Goal: Information Seeking & Learning: Check status

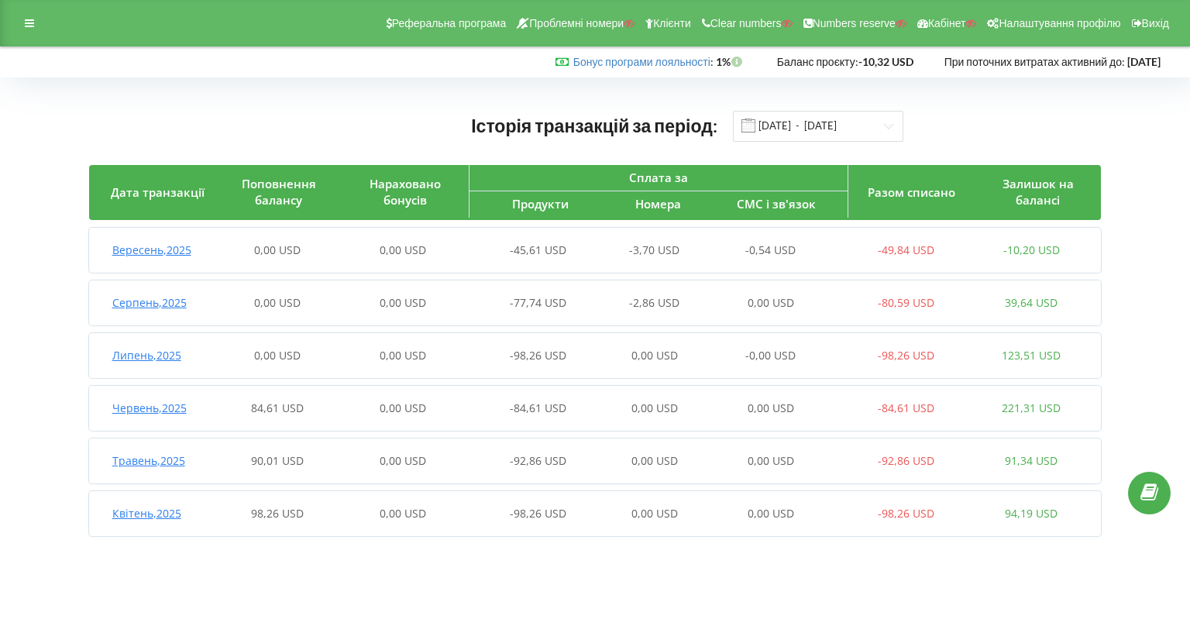
click at [160, 250] on span "Вересень , 2025" at bounding box center [151, 250] width 79 height 15
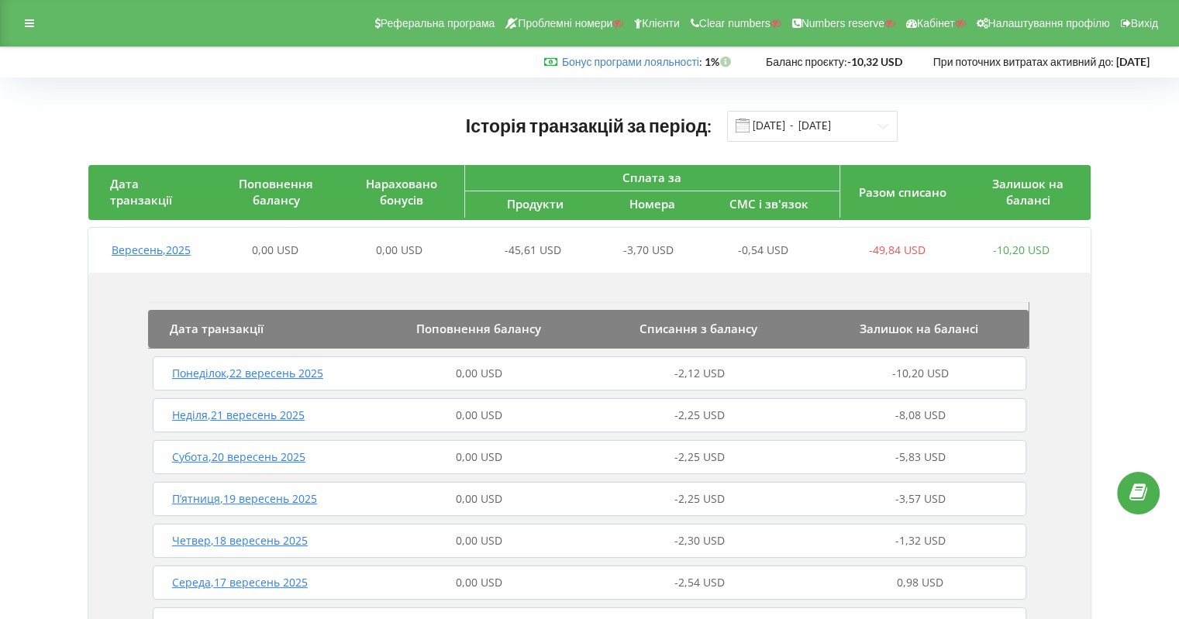
click at [222, 381] on span "Понеділок , 22 вересень 2025" at bounding box center [247, 373] width 151 height 15
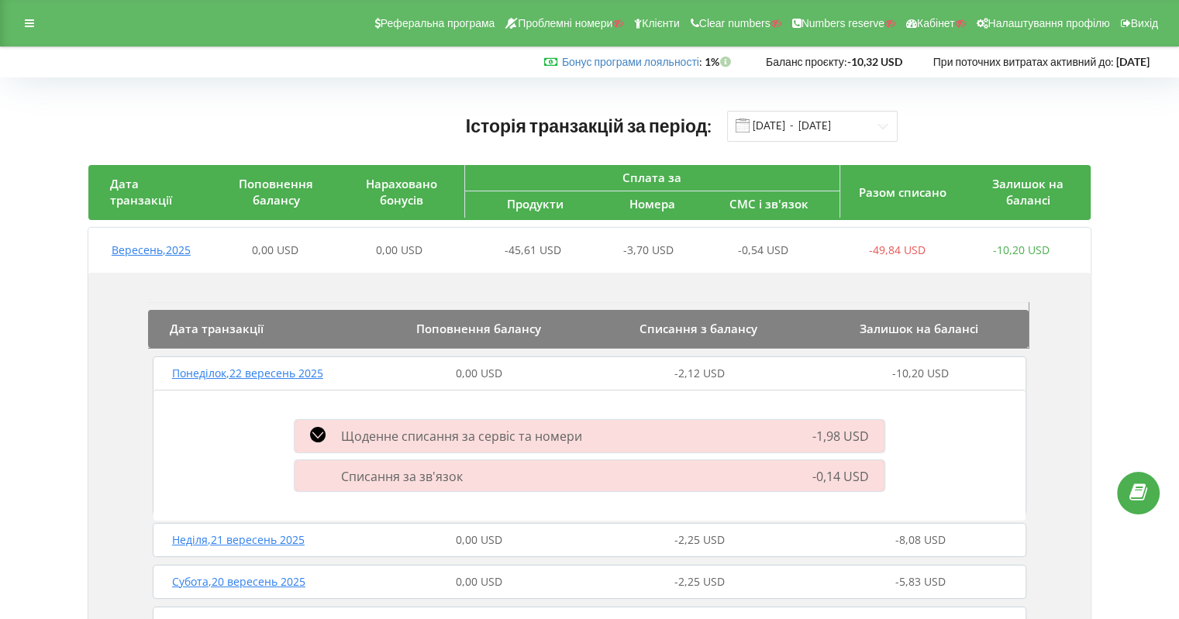
click at [316, 431] on icon at bounding box center [318, 435] width 16 height 16
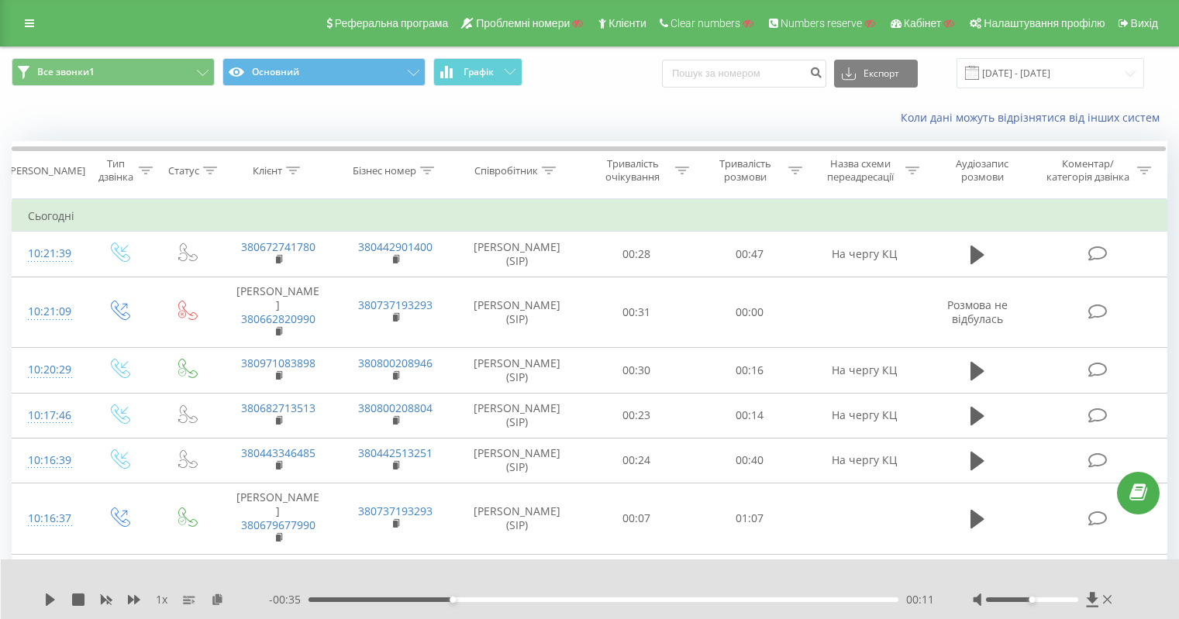
click at [22, 15] on link at bounding box center [30, 23] width 28 height 22
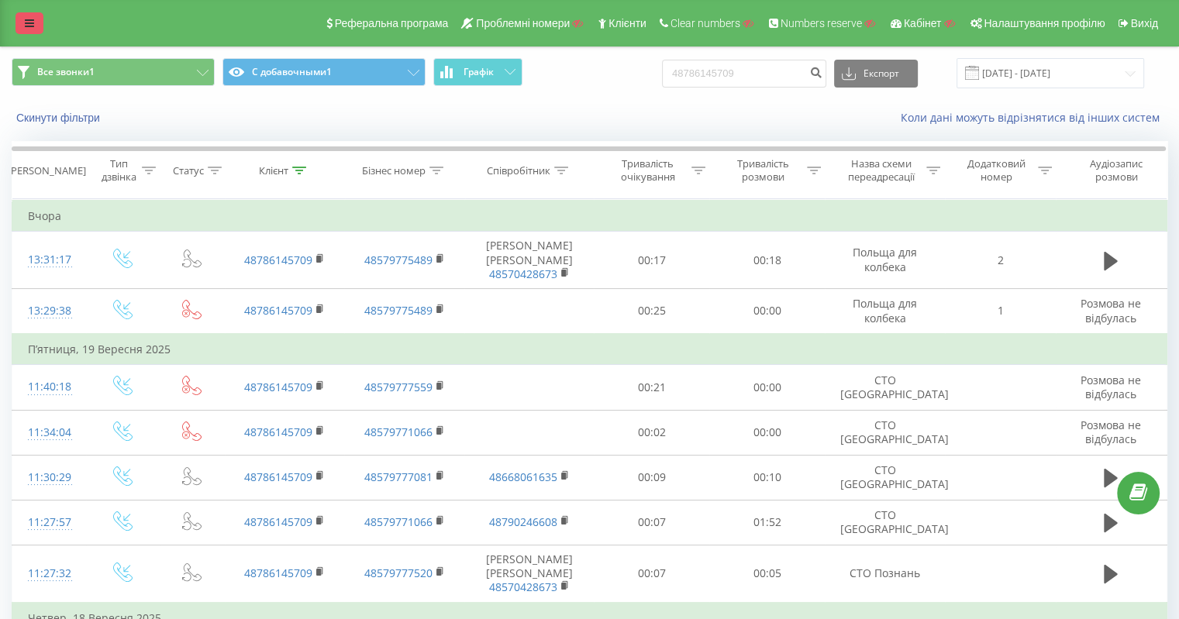
click at [32, 19] on icon at bounding box center [29, 23] width 9 height 11
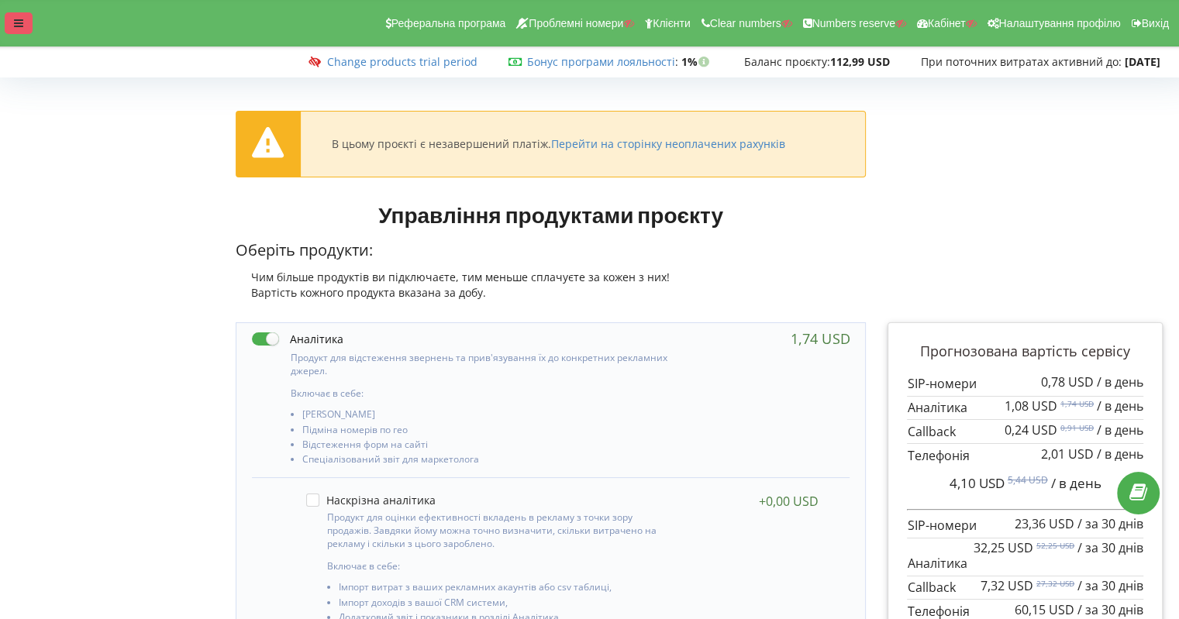
click at [31, 17] on div at bounding box center [19, 23] width 28 height 22
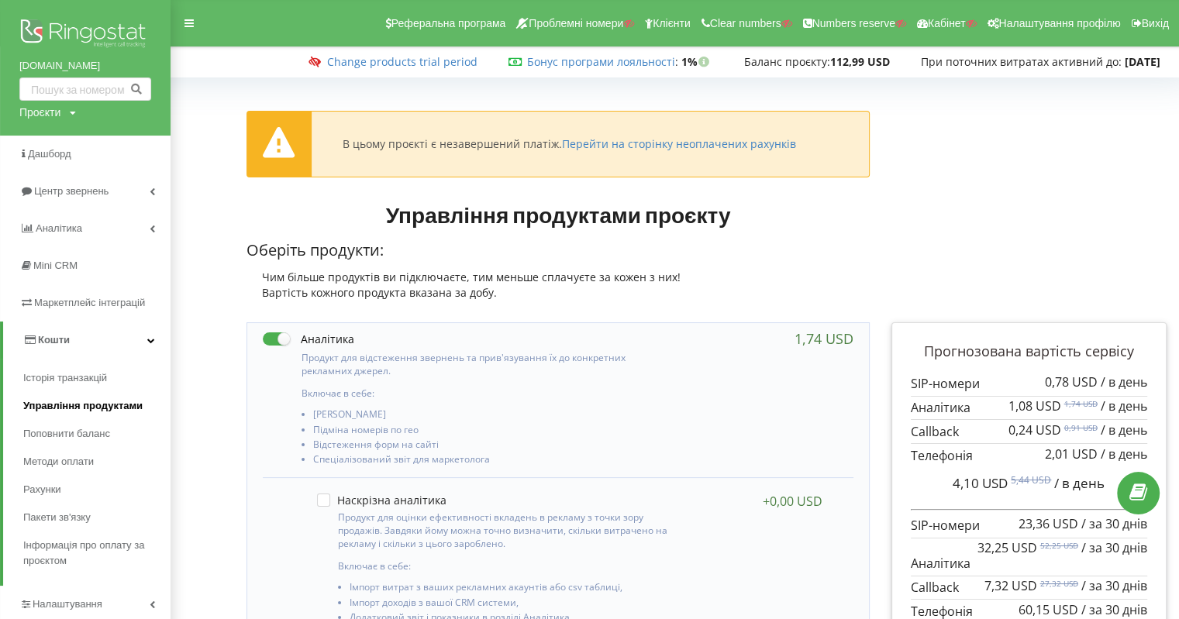
scroll to position [155, 0]
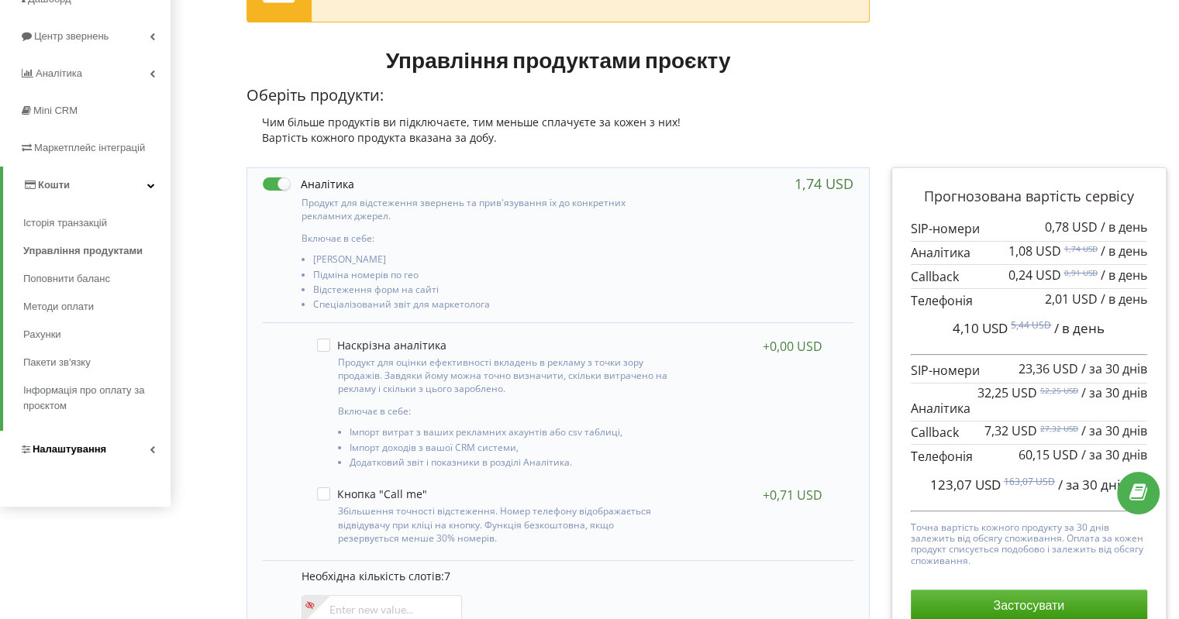
click at [90, 431] on link "Налаштування" at bounding box center [85, 449] width 171 height 37
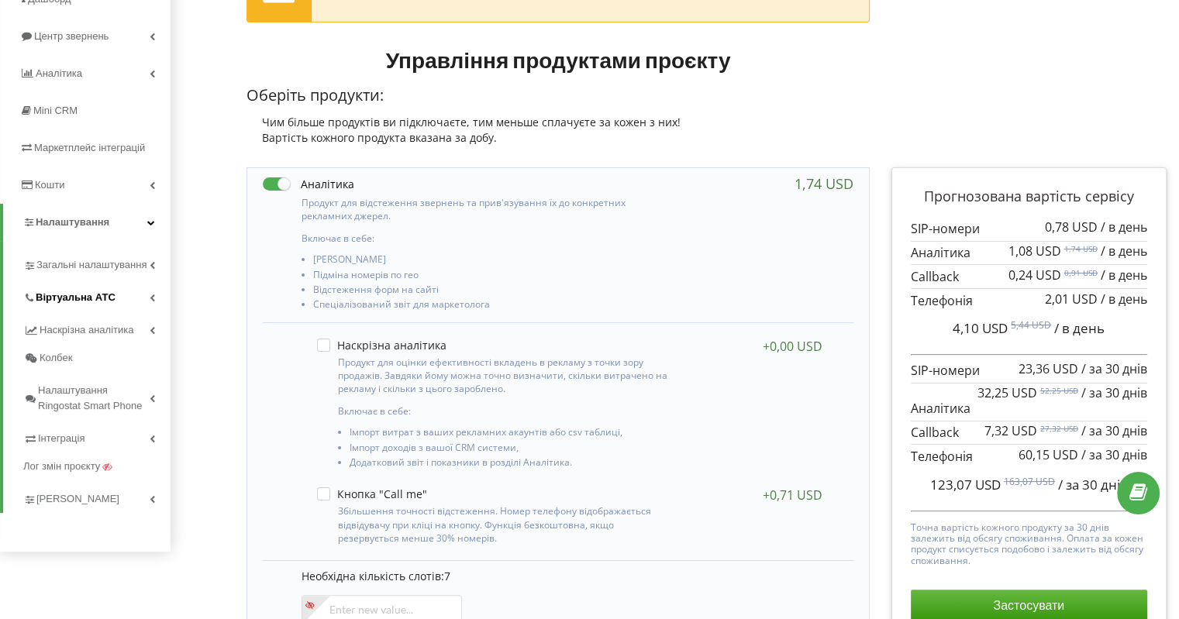
click at [109, 287] on link "Віртуальна АТС" at bounding box center [96, 295] width 147 height 33
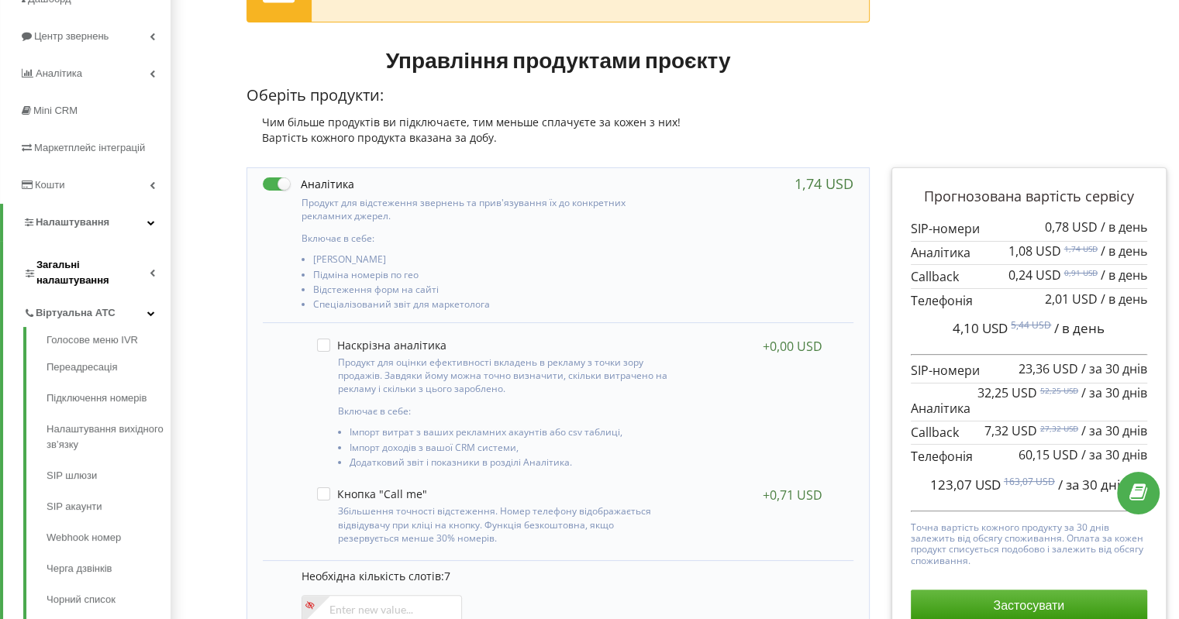
click at [108, 261] on span "Загальні налаштування" at bounding box center [92, 272] width 113 height 31
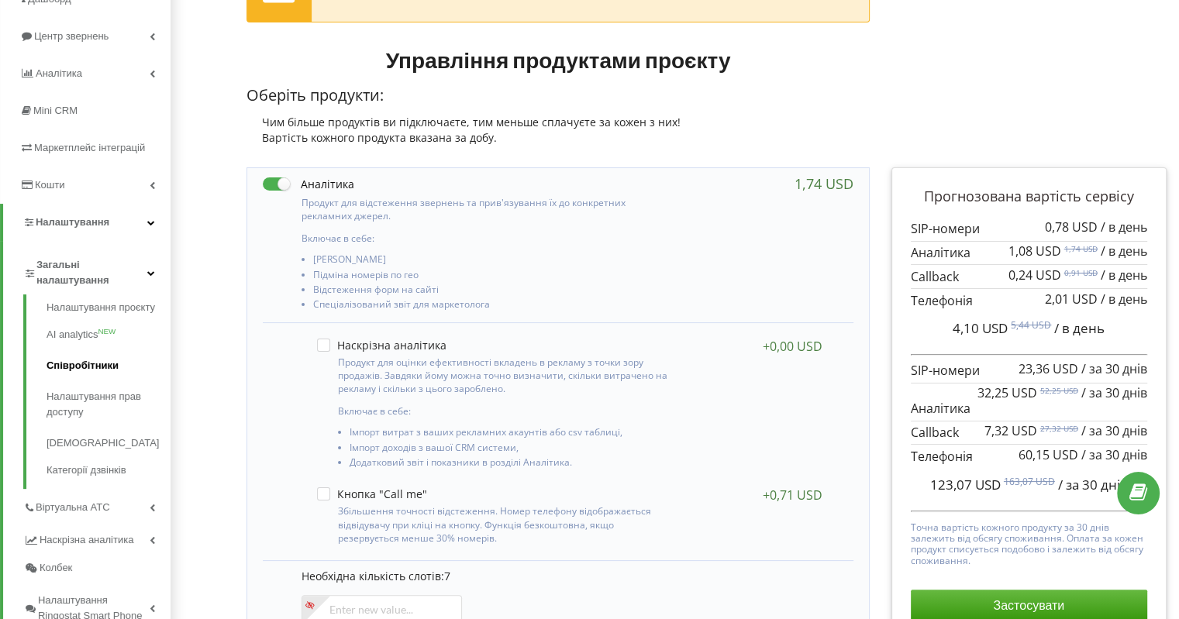
click at [99, 364] on link "Співробітники" at bounding box center [109, 365] width 124 height 31
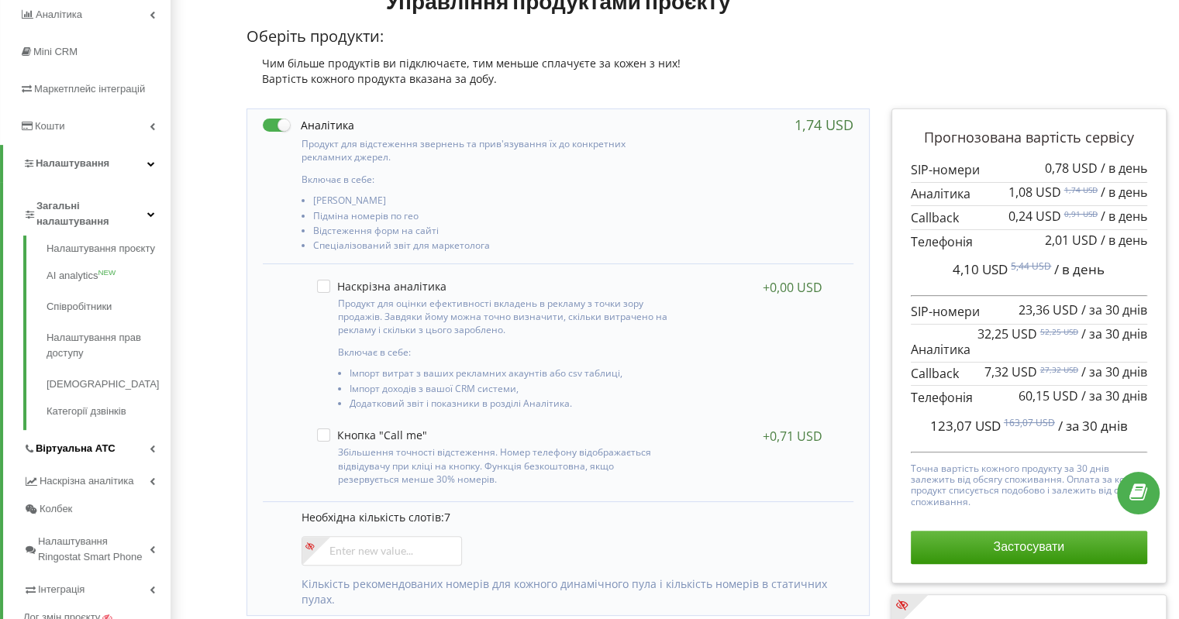
scroll to position [388, 0]
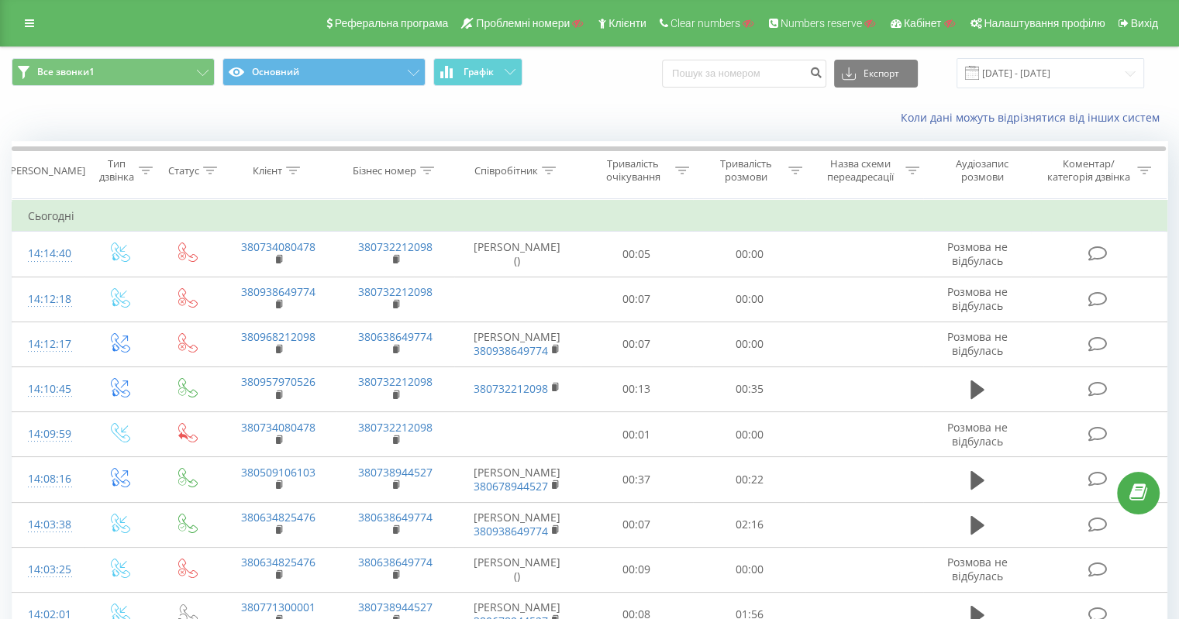
click at [2, 20] on div "Реферальна програма Проблемні номери Клієнти Clear numbers Numbers reserve Кабі…" at bounding box center [589, 23] width 1179 height 47
click at [22, 18] on link at bounding box center [30, 23] width 28 height 22
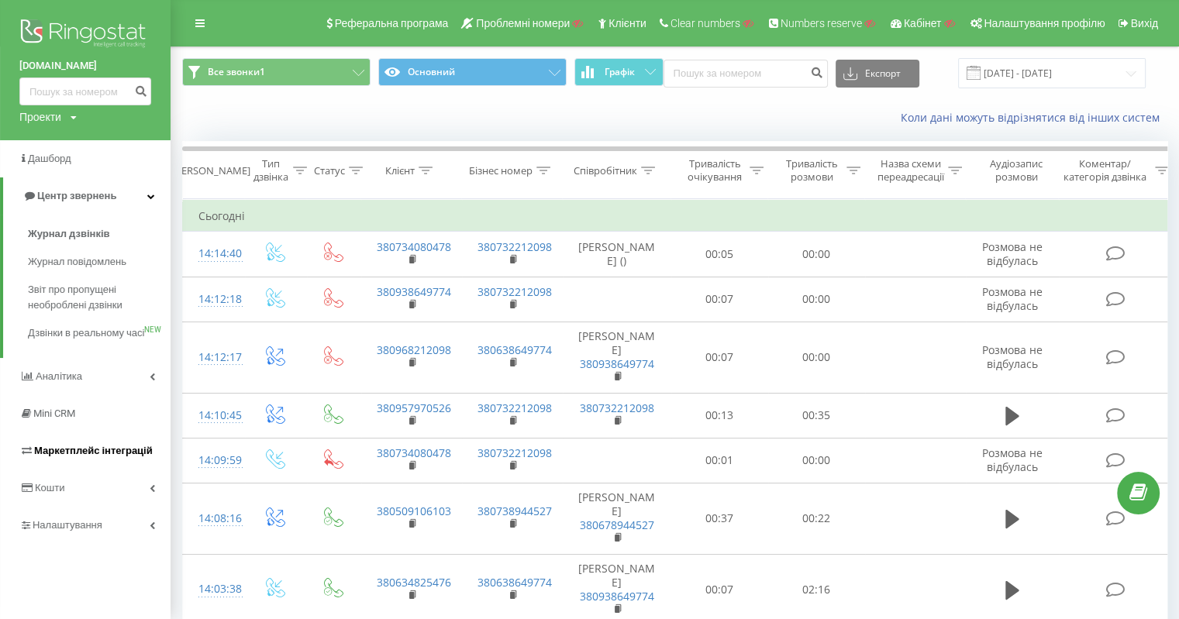
click at [102, 456] on span "Маркетплейс інтеграцій" at bounding box center [93, 451] width 119 height 12
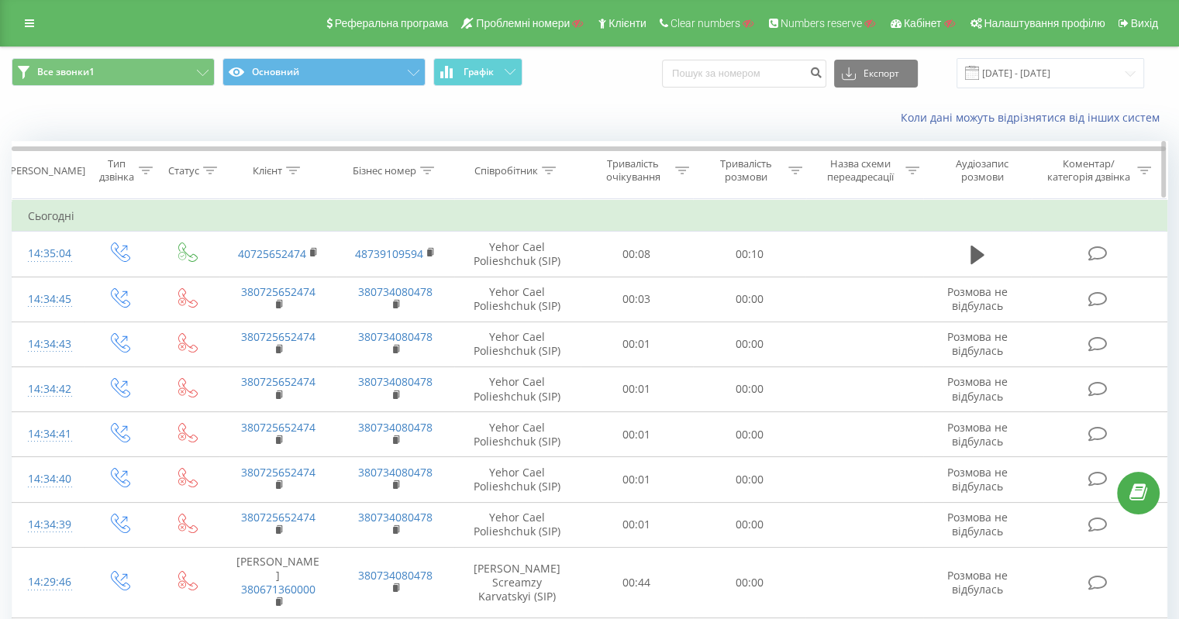
click at [295, 171] on icon at bounding box center [293, 171] width 14 height 8
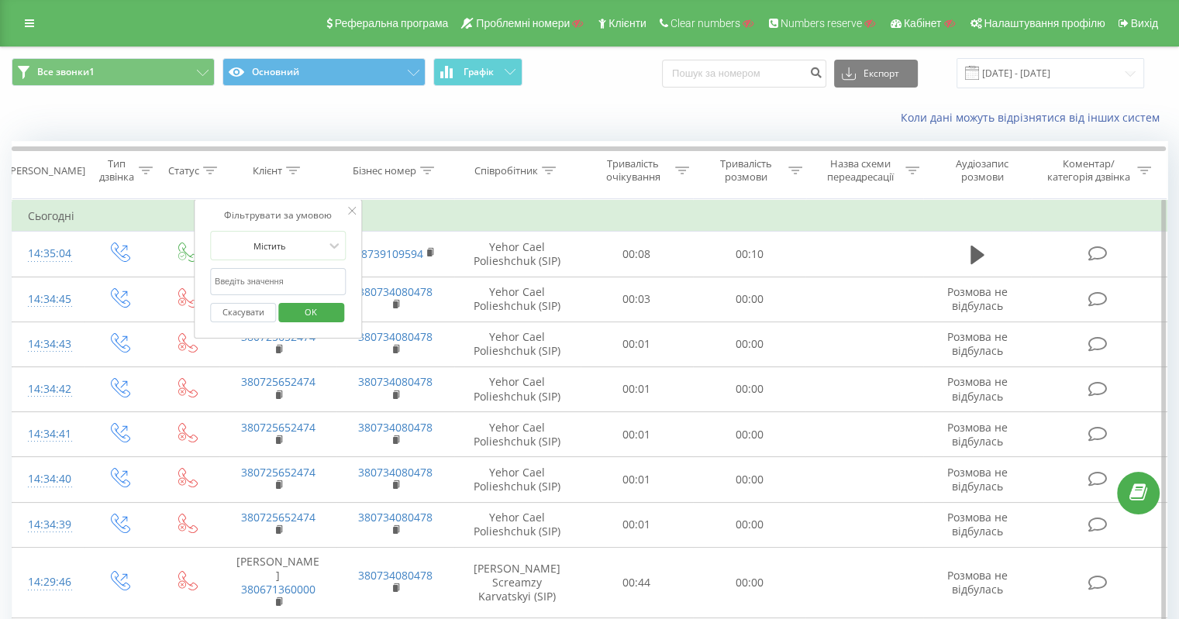
click at [255, 272] on input "text" at bounding box center [278, 281] width 136 height 27
paste input "0933500195"
type input "0933500195"
click at [301, 301] on span "OK" at bounding box center [310, 312] width 43 height 24
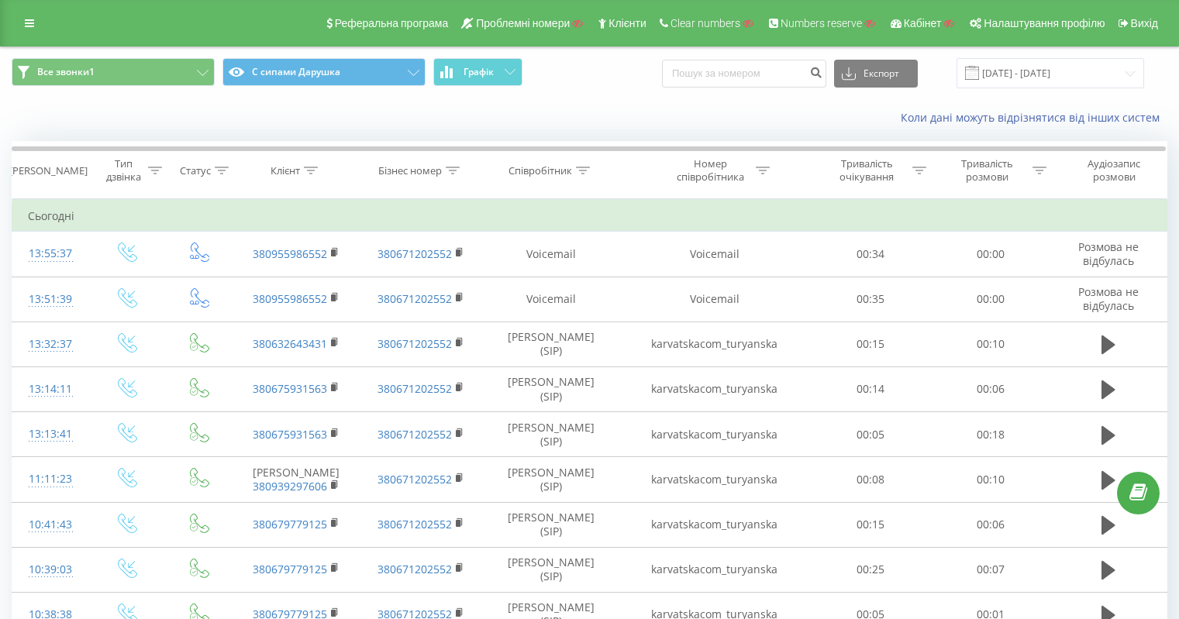
click at [40, 26] on link at bounding box center [30, 23] width 28 height 22
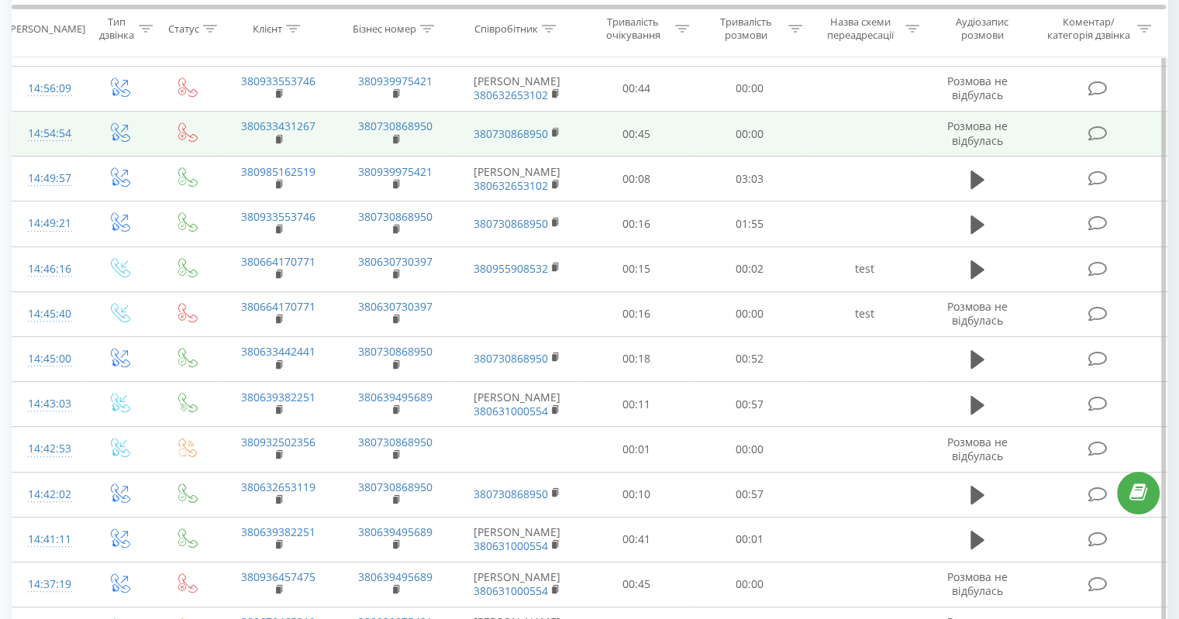
scroll to position [698, 0]
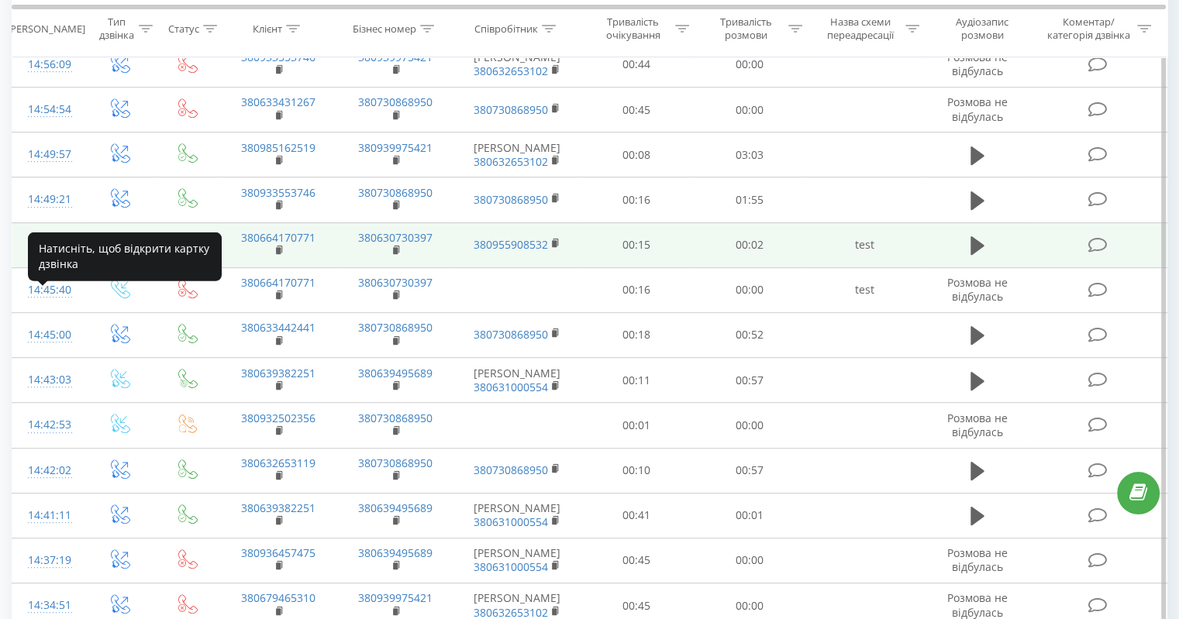
click at [53, 260] on div "14:46:16" at bounding box center [48, 245] width 41 height 30
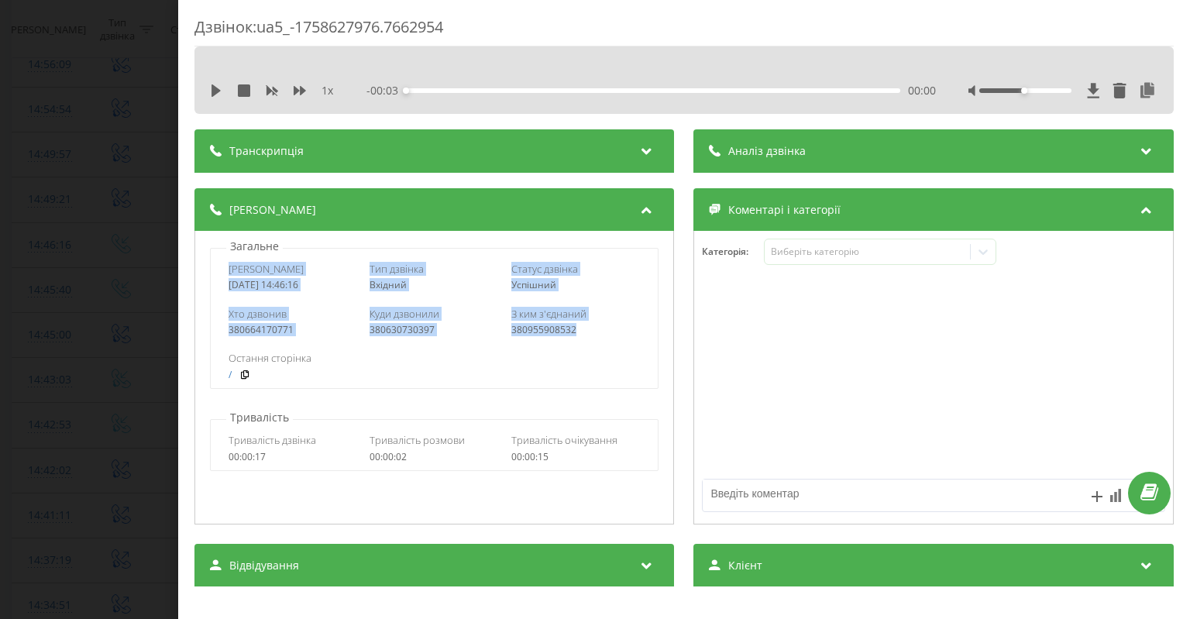
drag, startPoint x: 211, startPoint y: 266, endPoint x: 619, endPoint y: 337, distance: 414.6
click at [619, 337] on div "Дата дзвінка [DATE] 14:46:16 Тип дзвінка Вхідний Статус дзвінка Успішний Хто дз…" at bounding box center [434, 318] width 449 height 141
copy div "Дата дзвінка [DATE] 14:46:16 Тип дзвінка Вхідний Статус дзвінка Успішний Хто дз…"
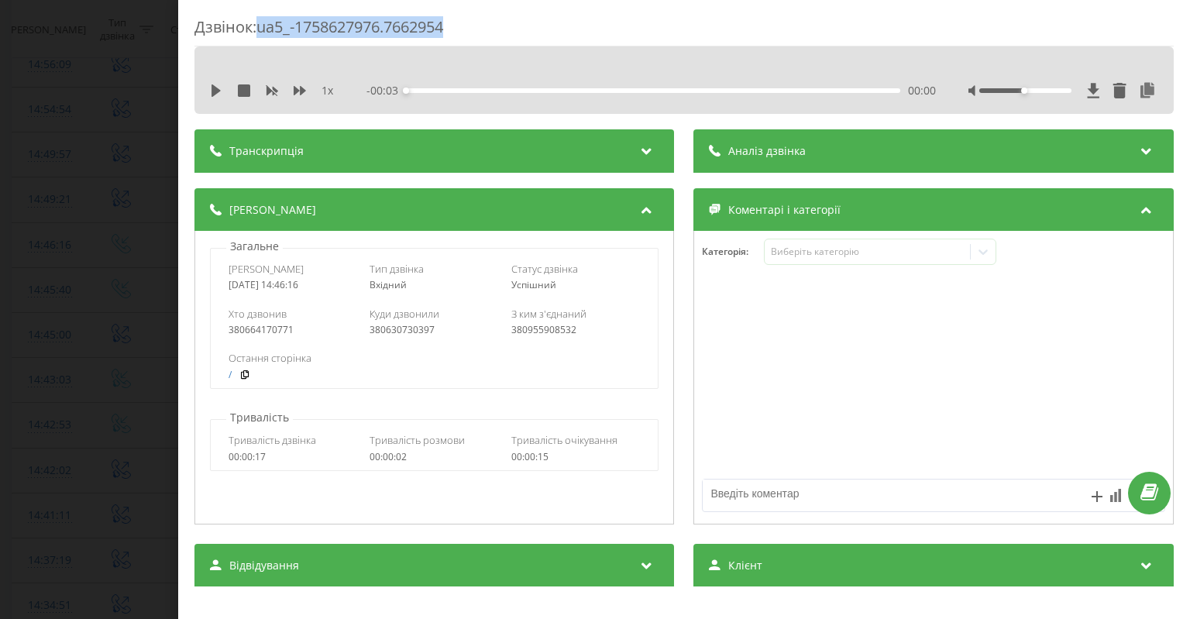
drag, startPoint x: 462, startPoint y: 26, endPoint x: 264, endPoint y: 30, distance: 198.4
click at [264, 30] on div "Дзвінок : ua5_-1758627976.7662954" at bounding box center [685, 31] width 980 height 30
copy div "ua5_-1758627976.7662954"
click at [144, 377] on div "Дзвінок : ua5_-1758627976.7662954 1 x - 00:03 00:00 00:00 Транскрипція Для AI-а…" at bounding box center [595, 309] width 1190 height 619
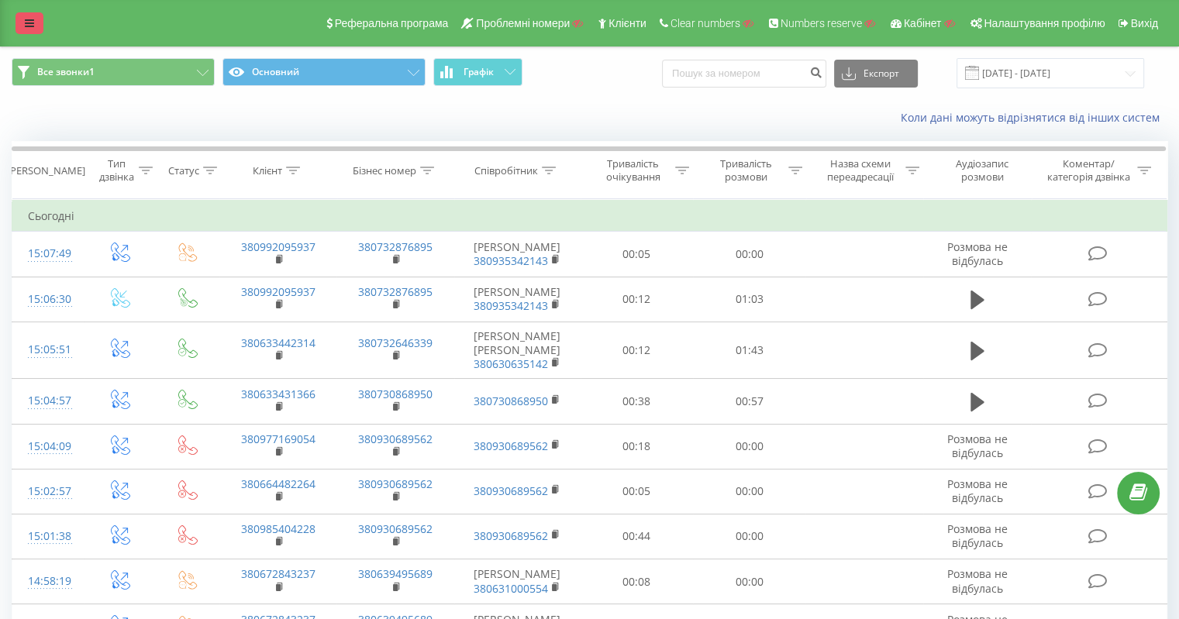
click at [34, 22] on link at bounding box center [30, 23] width 28 height 22
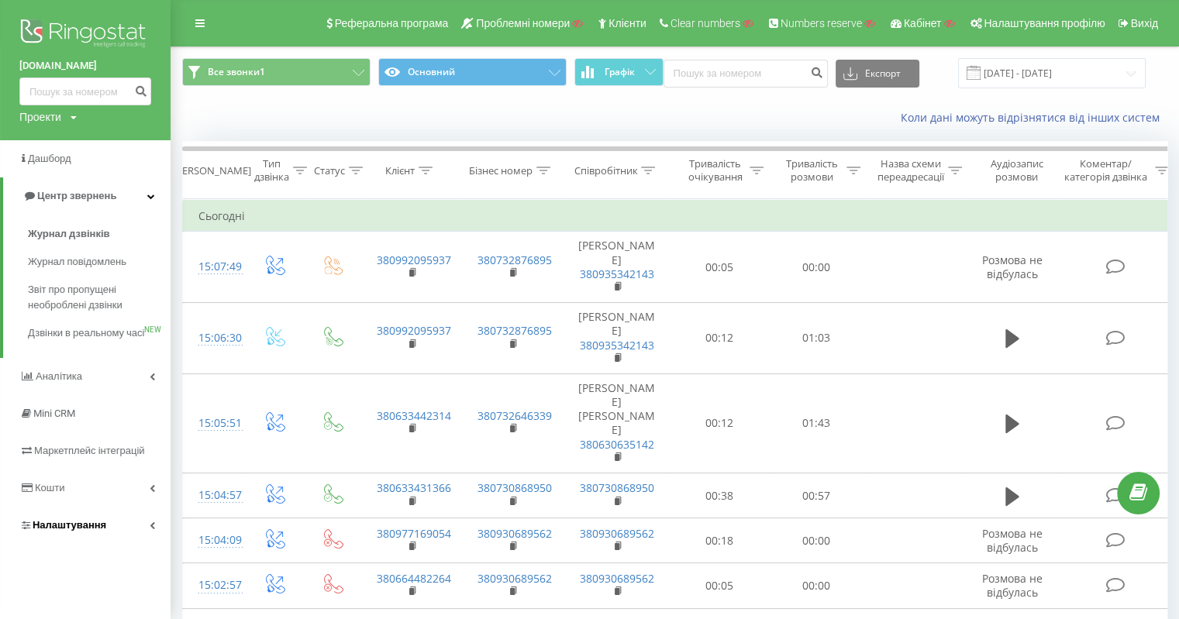
click at [64, 531] on span "Налаштування" at bounding box center [70, 525] width 74 height 12
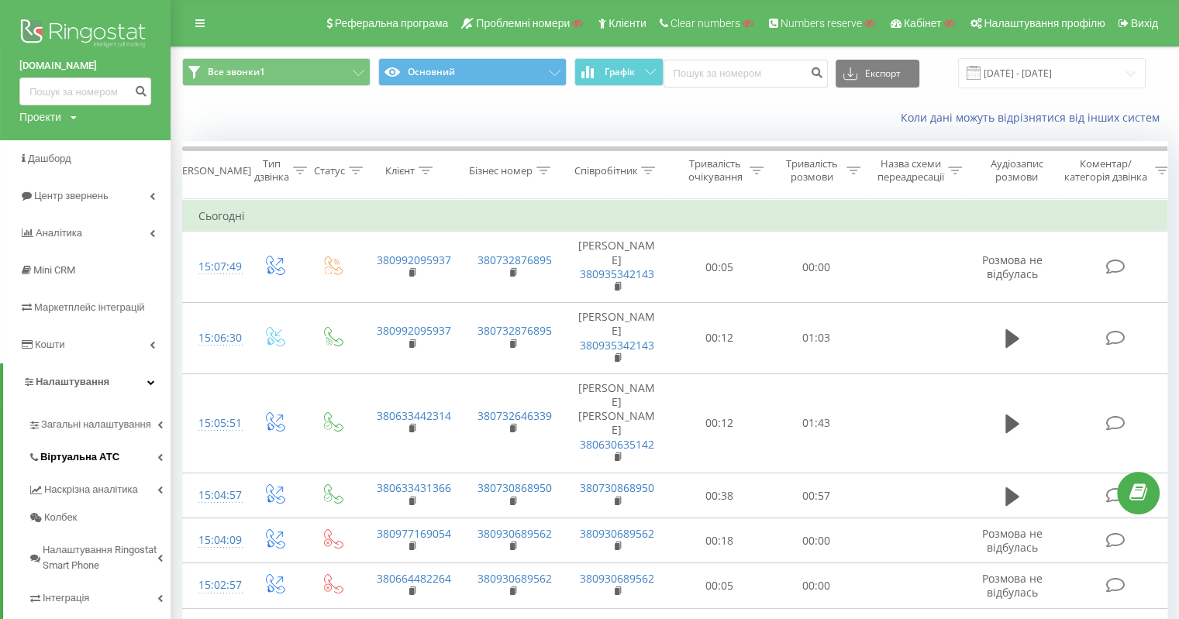
click at [87, 455] on span "Віртуальна АТС" at bounding box center [79, 458] width 79 height 16
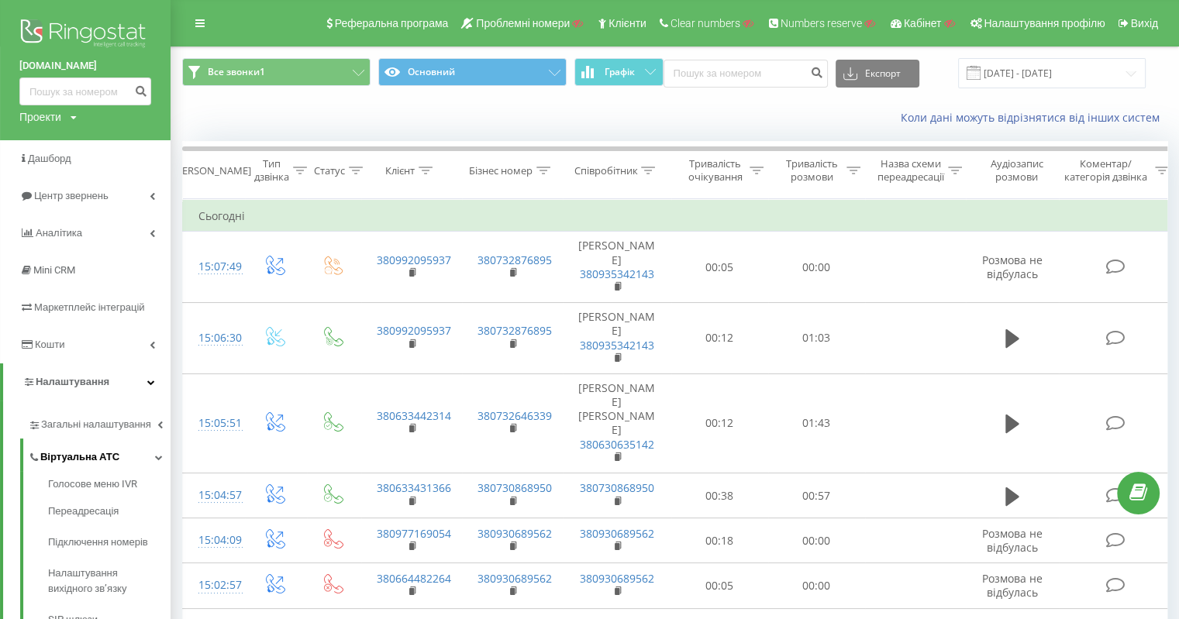
scroll to position [155, 0]
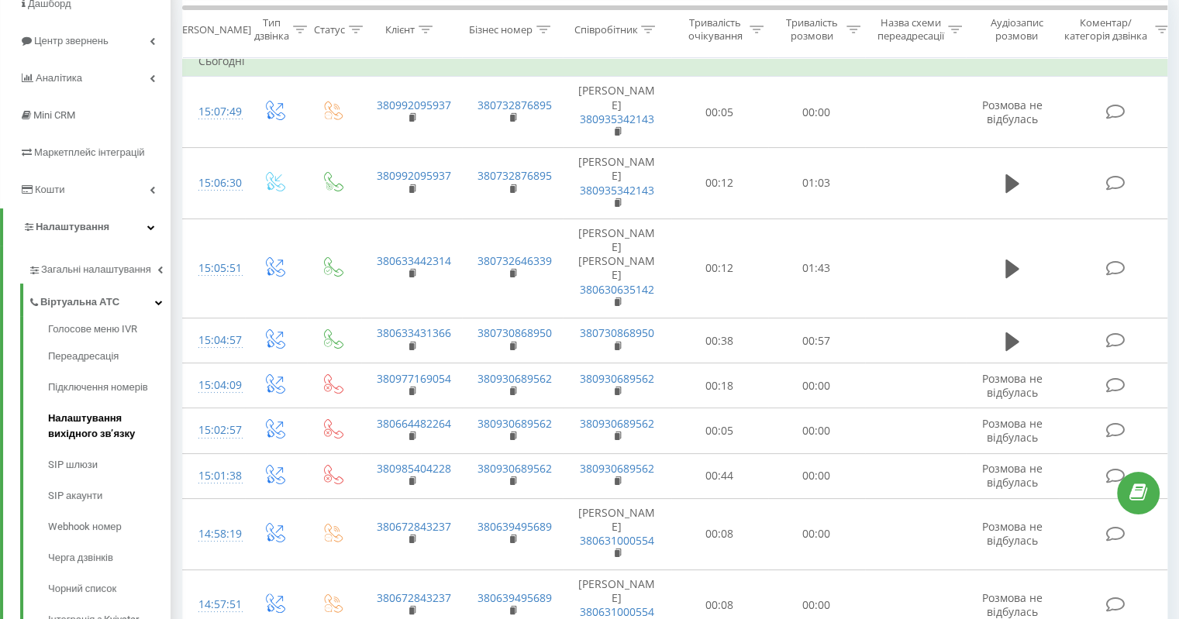
click at [109, 433] on span "Налаштування вихідного зв’язку" at bounding box center [105, 426] width 115 height 31
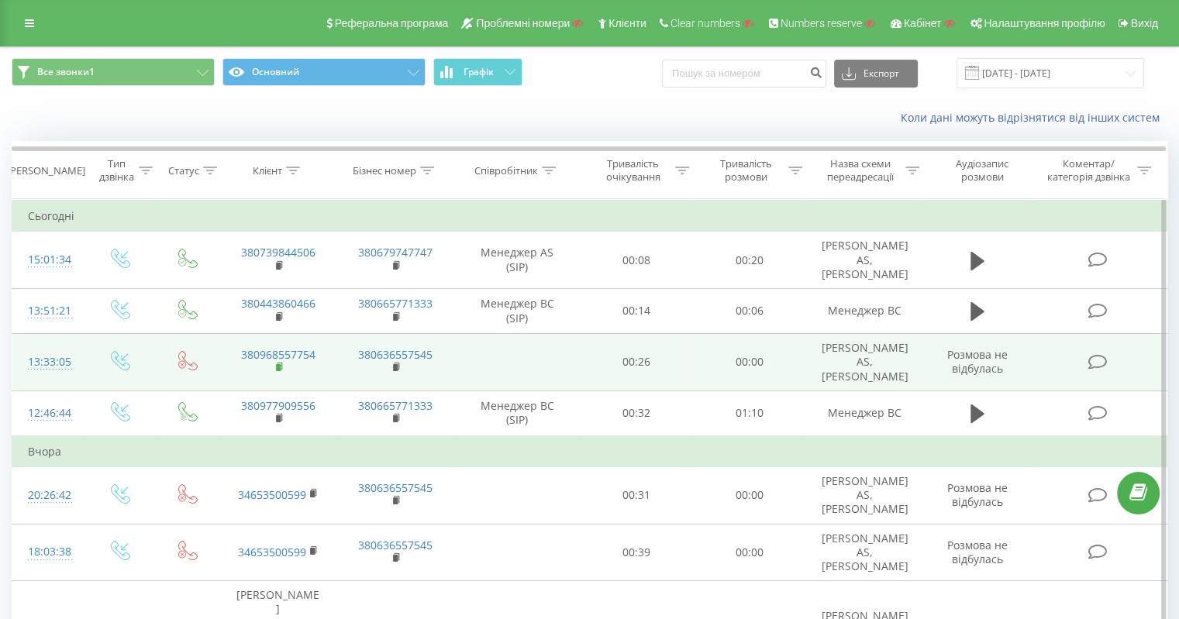
click at [276, 362] on icon at bounding box center [280, 367] width 9 height 11
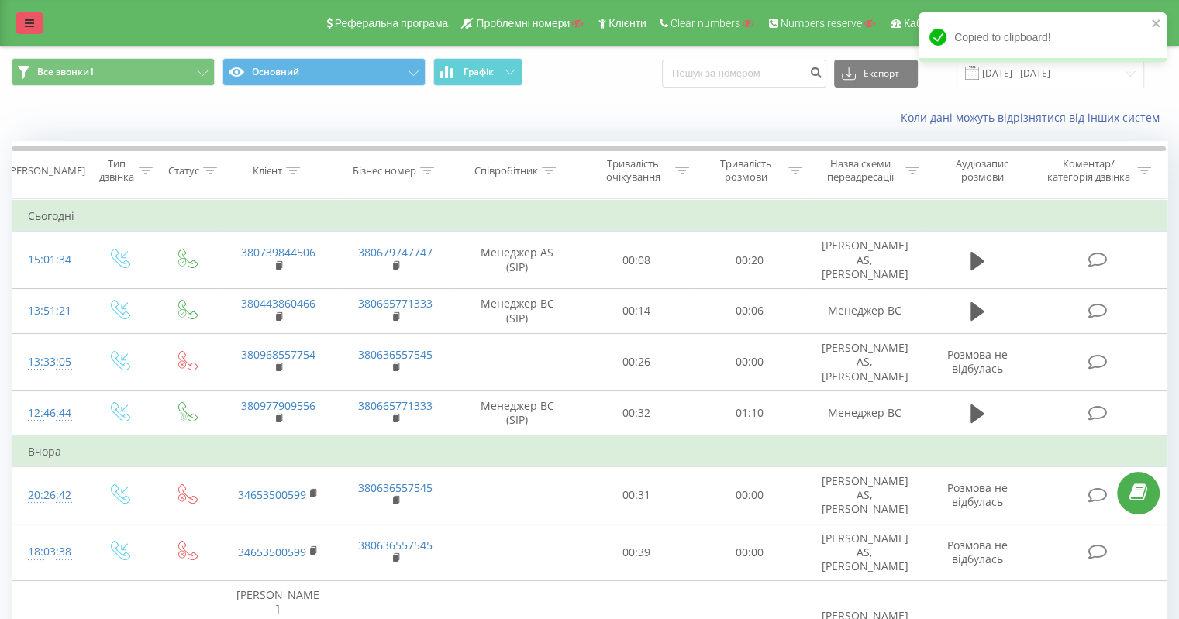
click at [24, 21] on link at bounding box center [30, 23] width 28 height 22
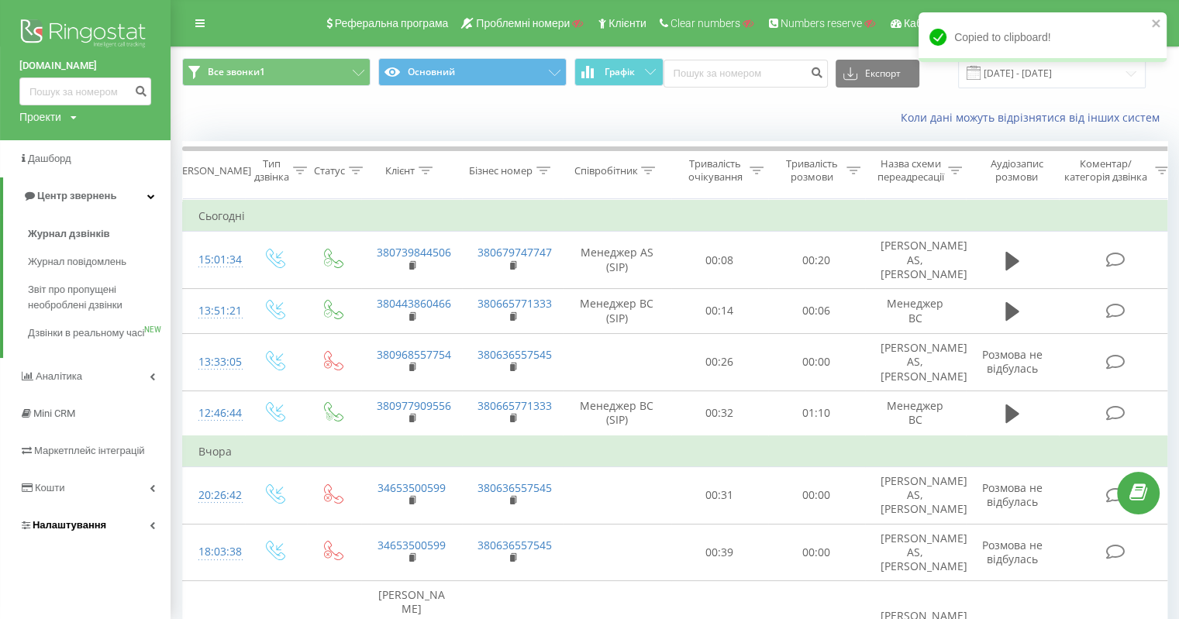
click at [84, 531] on span "Налаштування" at bounding box center [70, 525] width 74 height 12
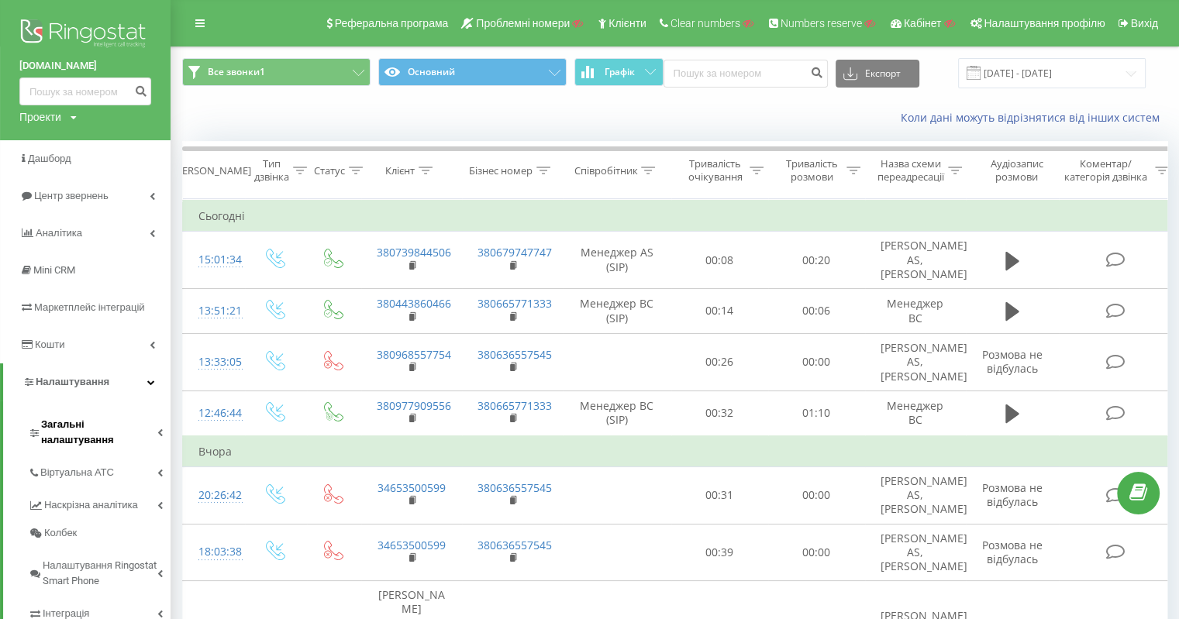
click at [104, 434] on link "Загальні налаштування" at bounding box center [99, 430] width 143 height 48
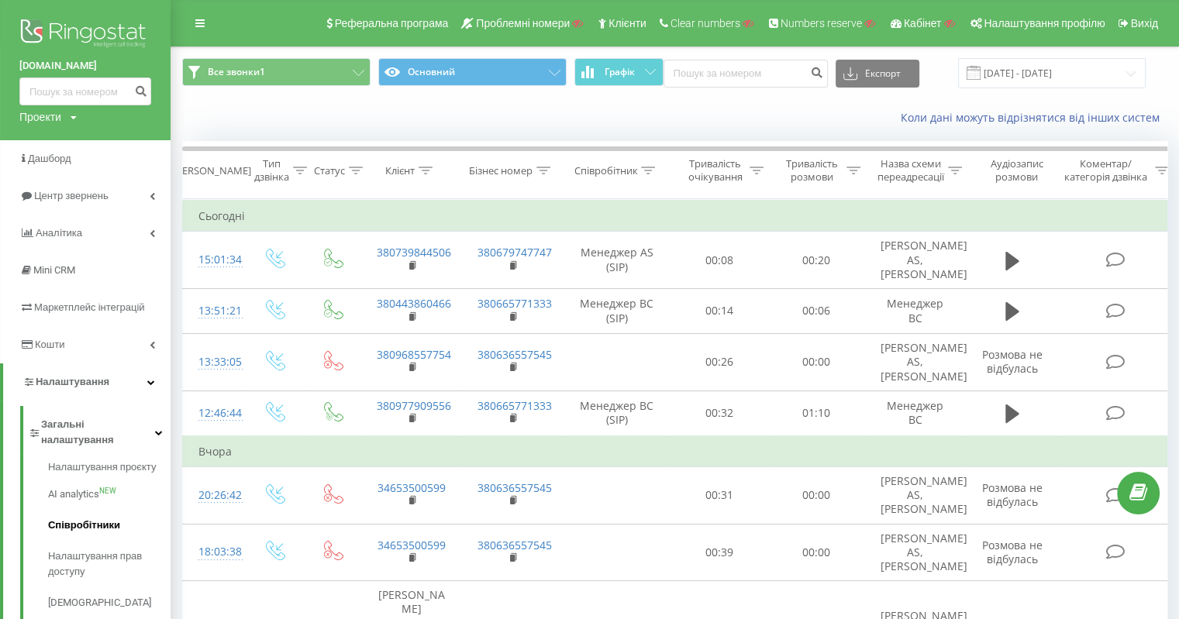
click at [105, 518] on span "Співробітники" at bounding box center [84, 526] width 72 height 16
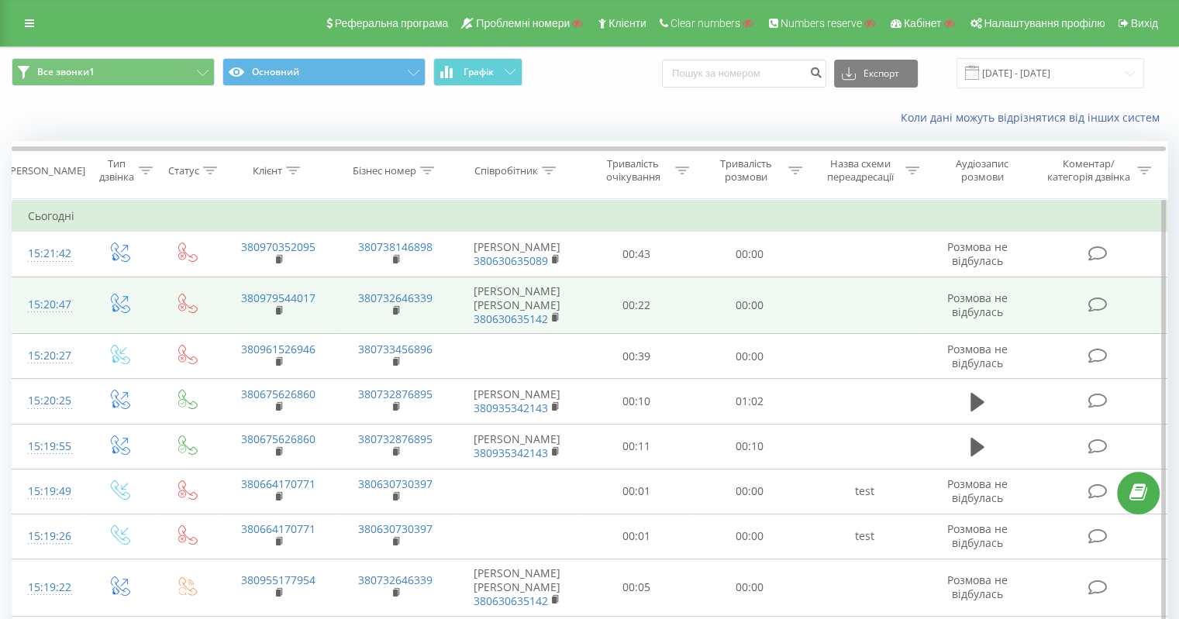
scroll to position [155, 0]
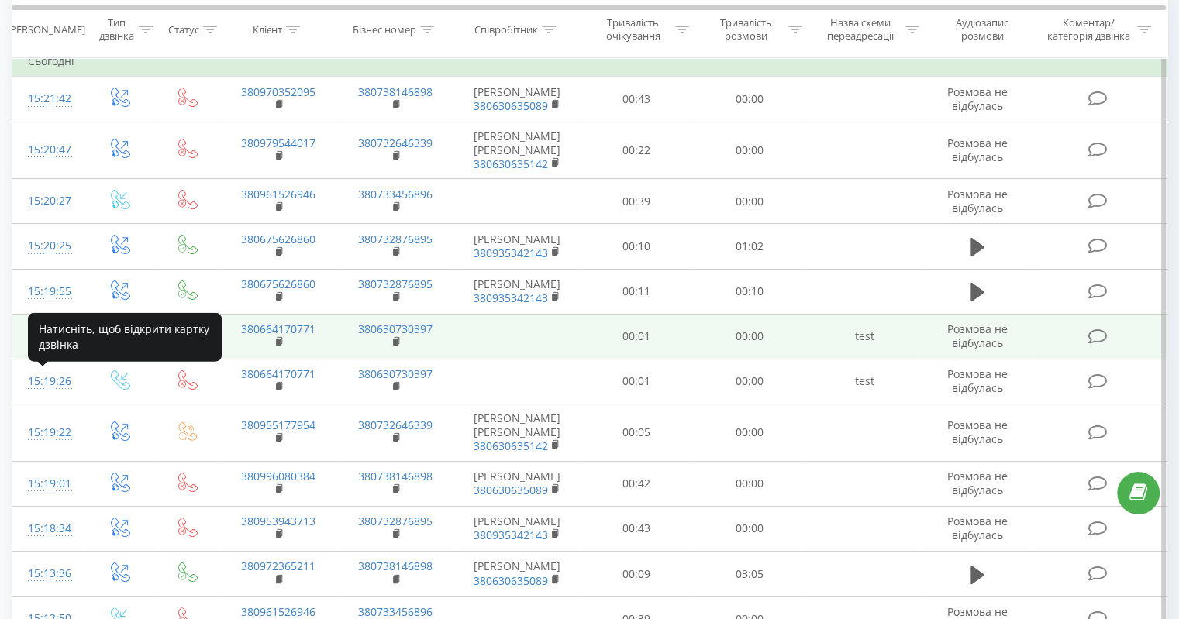
click at [50, 352] on div "15:19:49" at bounding box center [48, 337] width 41 height 30
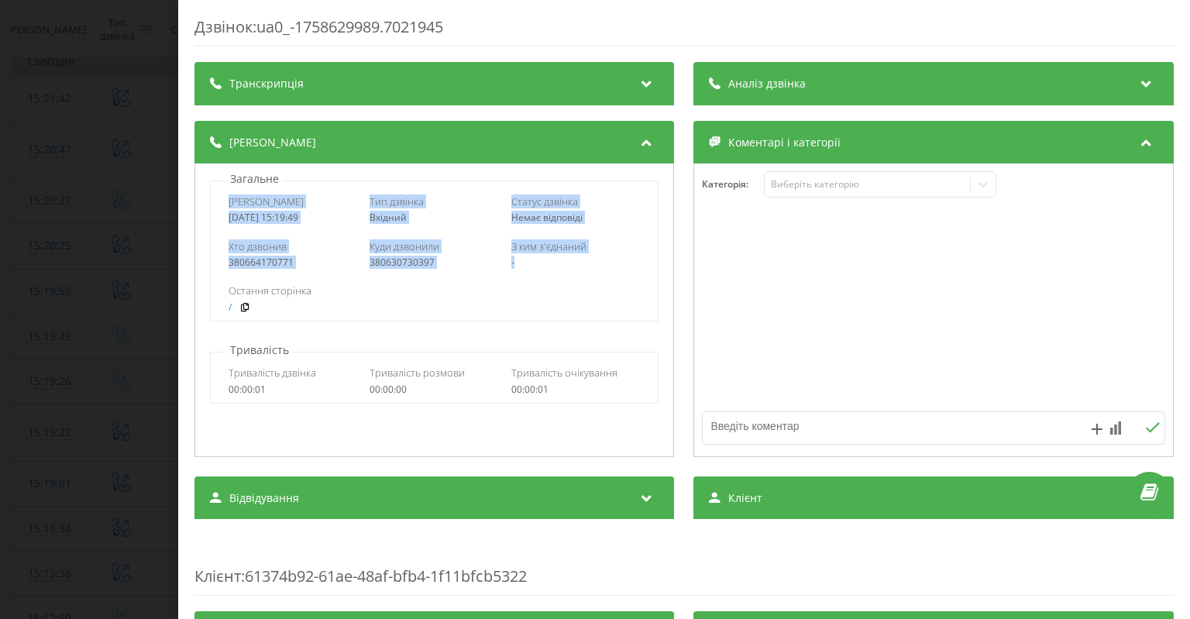
drag, startPoint x: 229, startPoint y: 204, endPoint x: 574, endPoint y: 275, distance: 352.2
click at [574, 275] on div "Дата дзвінка 2025-09-23 15:19:49 Тип дзвінка Вхідний Статус дзвінка Немає відпо…" at bounding box center [434, 251] width 449 height 141
click at [317, 250] on div "Хто дзвонив" at bounding box center [293, 246] width 129 height 14
drag, startPoint x: 229, startPoint y: 204, endPoint x: 526, endPoint y: 263, distance: 302.6
click at [526, 263] on div "Дата дзвінка 2025-09-23 15:19:49 Тип дзвінка Вхідний Статус дзвінка Немає відпо…" at bounding box center [434, 251] width 449 height 141
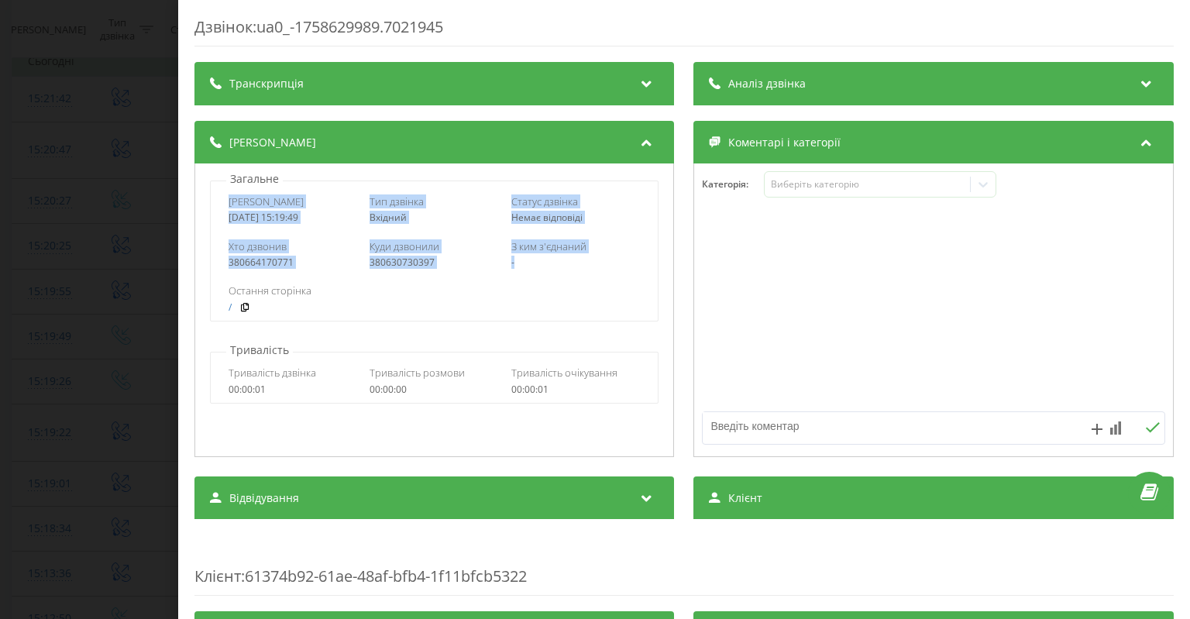
copy div "Дата дзвінка 2025-09-23 15:19:49 Тип дзвінка Вхідний Статус дзвінка Немає відпо…"
click at [532, 602] on div "Транскрипція Для AI-аналізу майбутніх дзвінків налаштуйте та активуйте профіль …" at bounding box center [685, 571] width 980 height 1018
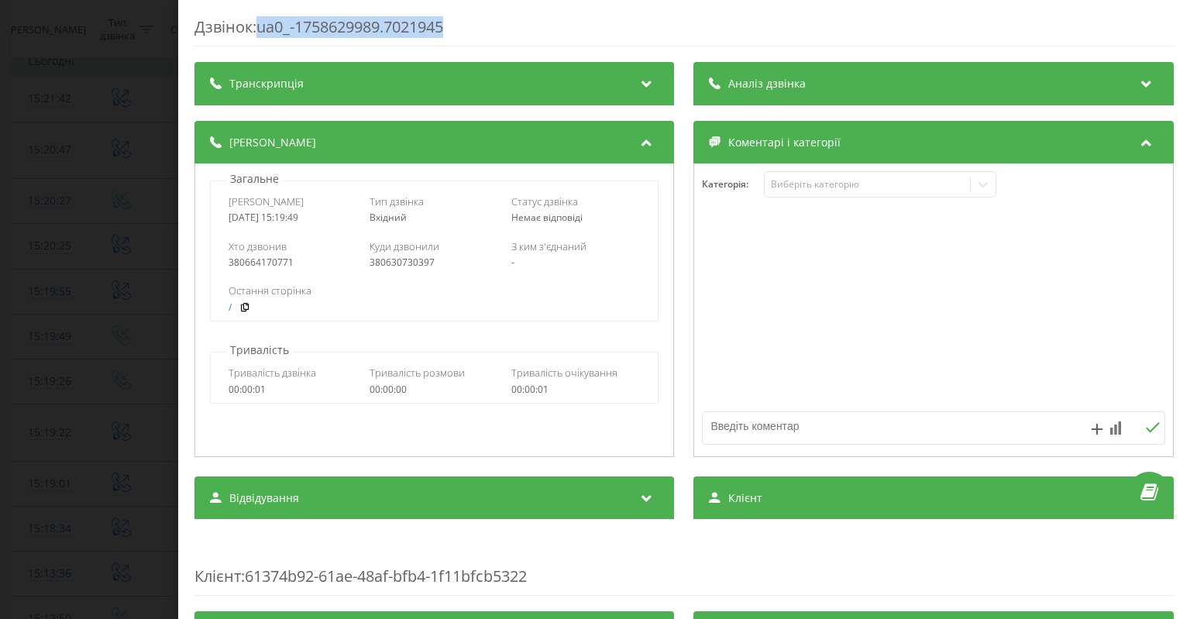
drag, startPoint x: 471, startPoint y: 23, endPoint x: 264, endPoint y: 33, distance: 207.1
click at [264, 33] on div "Дзвінок : ua0_-1758629989.7021945" at bounding box center [685, 31] width 980 height 30
copy div "ua0_-1758629989.7021945"
click at [149, 421] on div "Дзвінок : ua0_-1758629989.7021945 Транскрипція Для AI-аналізу майбутніх дзвінкі…" at bounding box center [595, 309] width 1190 height 619
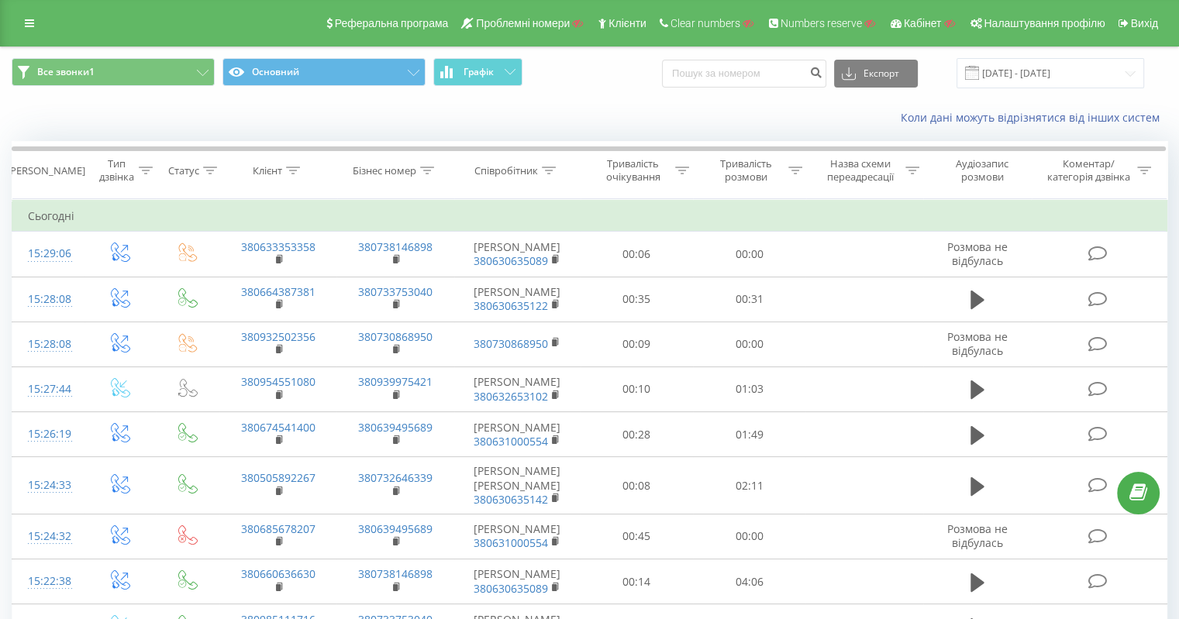
drag, startPoint x: 36, startPoint y: 21, endPoint x: 60, endPoint y: 40, distance: 31.0
click at [35, 21] on link at bounding box center [30, 23] width 28 height 22
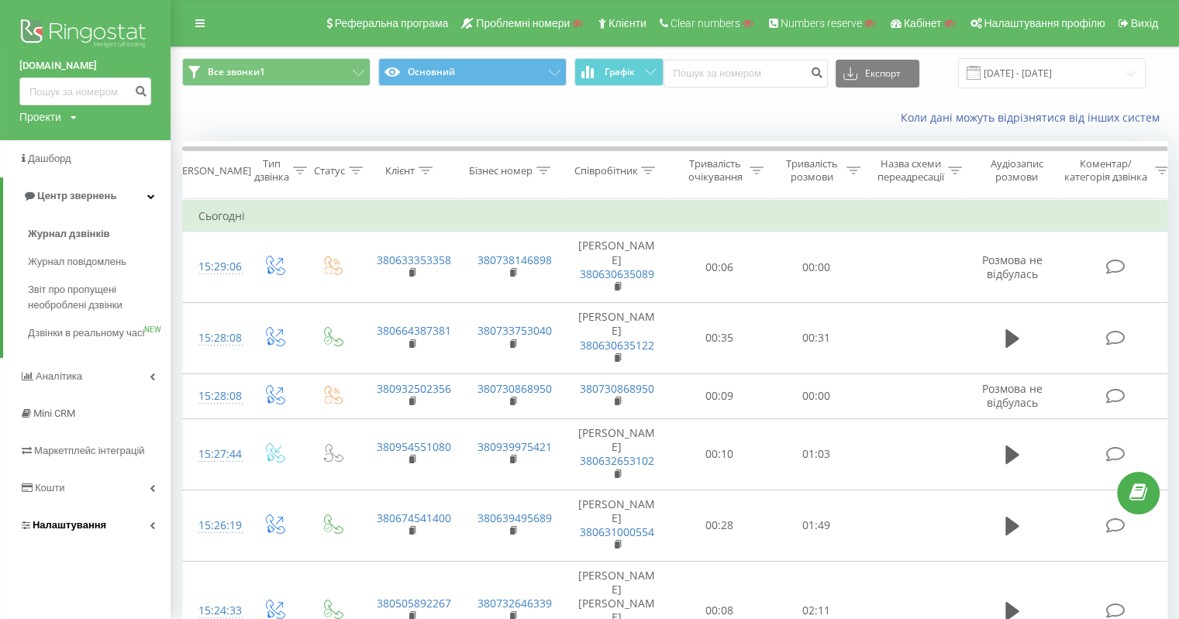
click at [103, 543] on link "Налаштування" at bounding box center [85, 525] width 171 height 37
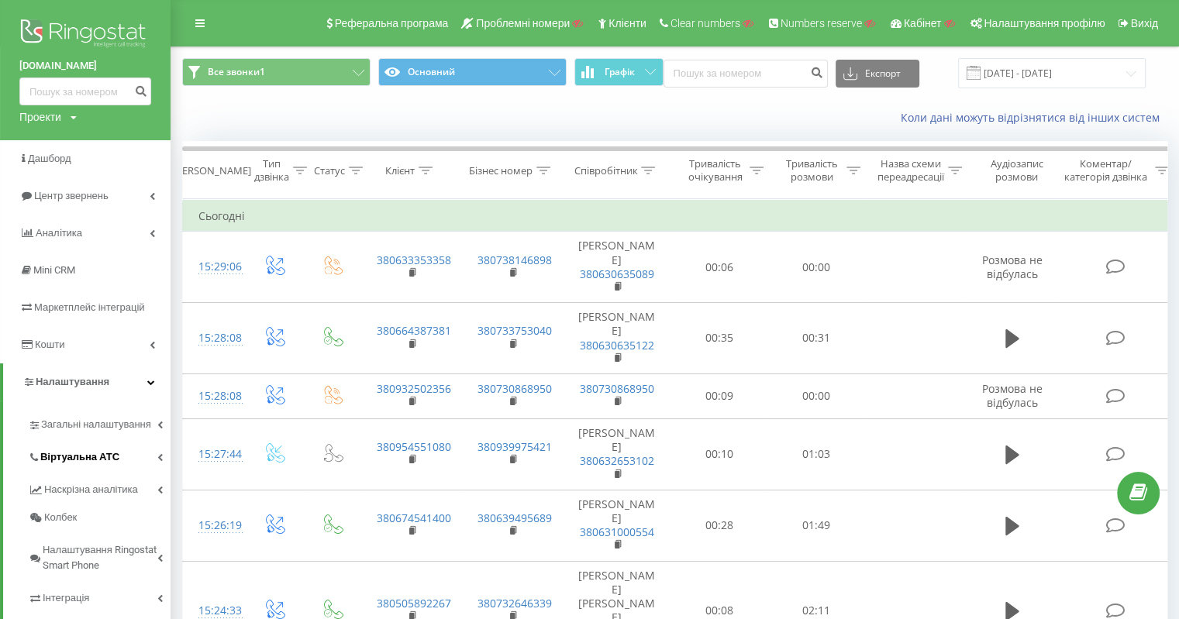
click at [102, 458] on span "Віртуальна АТС" at bounding box center [79, 458] width 79 height 16
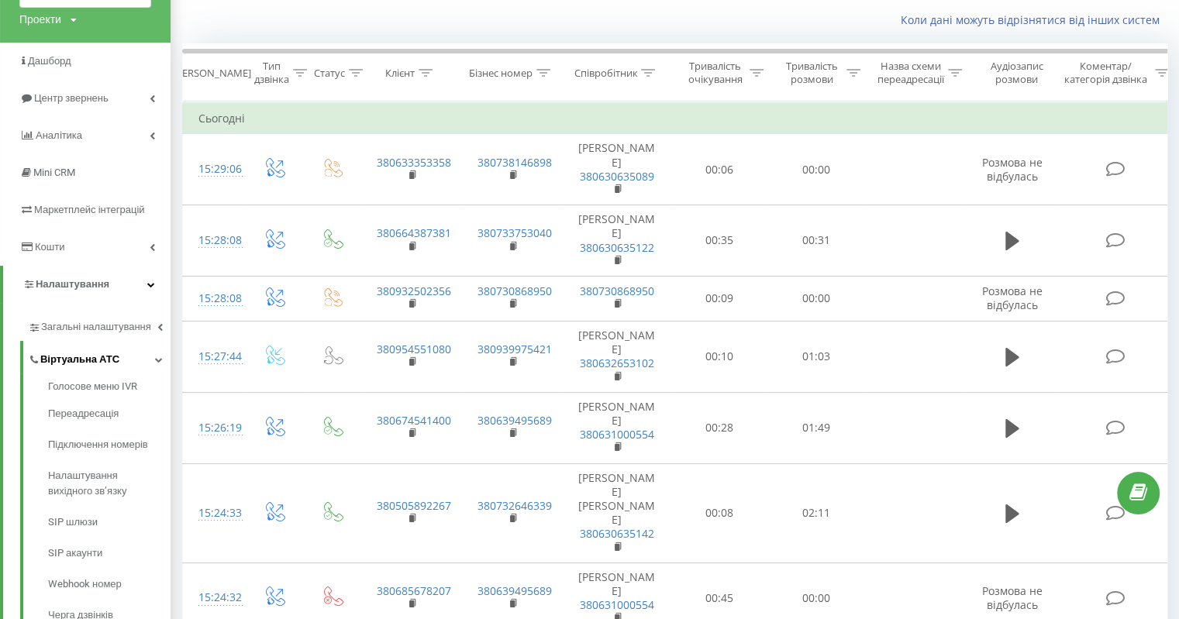
scroll to position [155, 0]
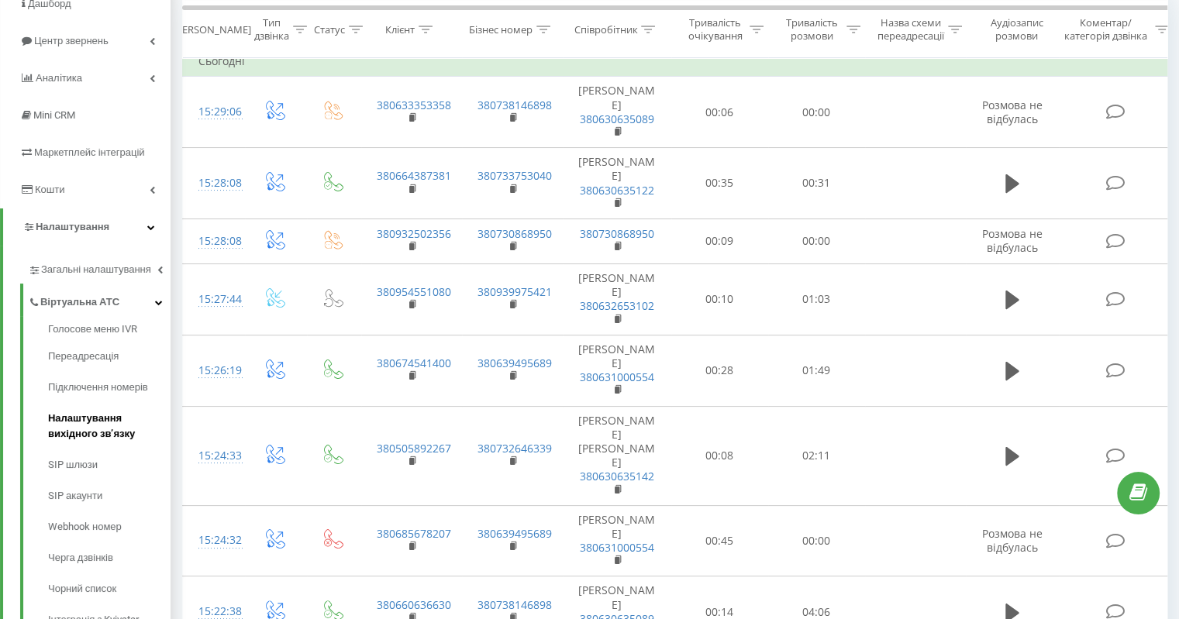
click at [112, 427] on span "Налаштування вихідного зв’язку" at bounding box center [105, 426] width 115 height 31
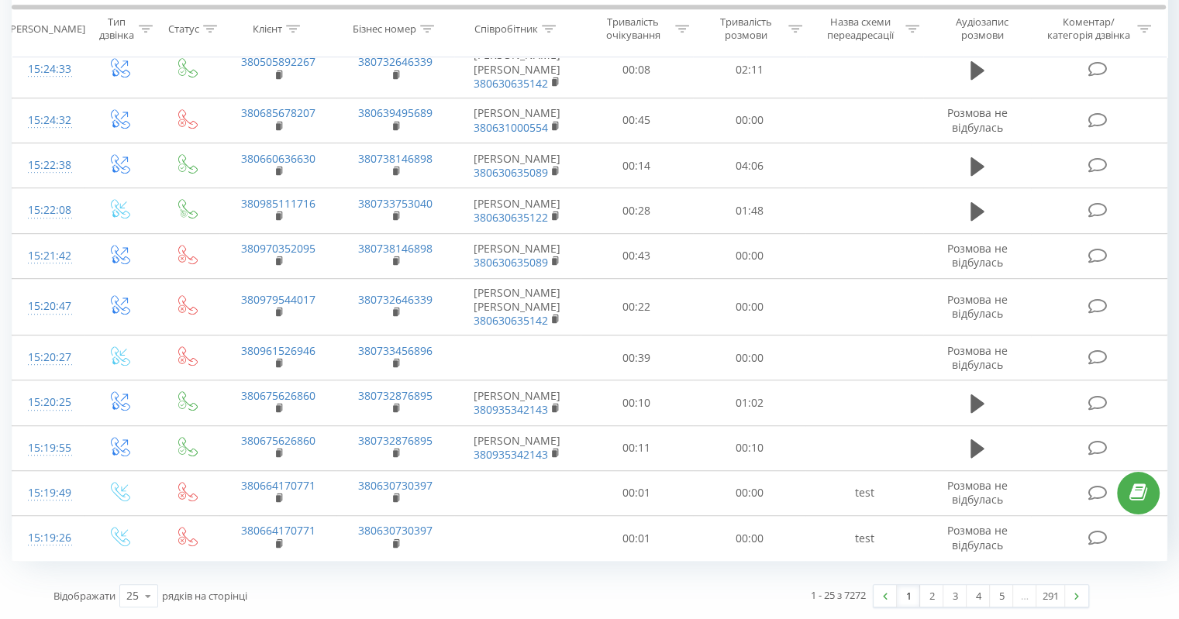
scroll to position [1074, 0]
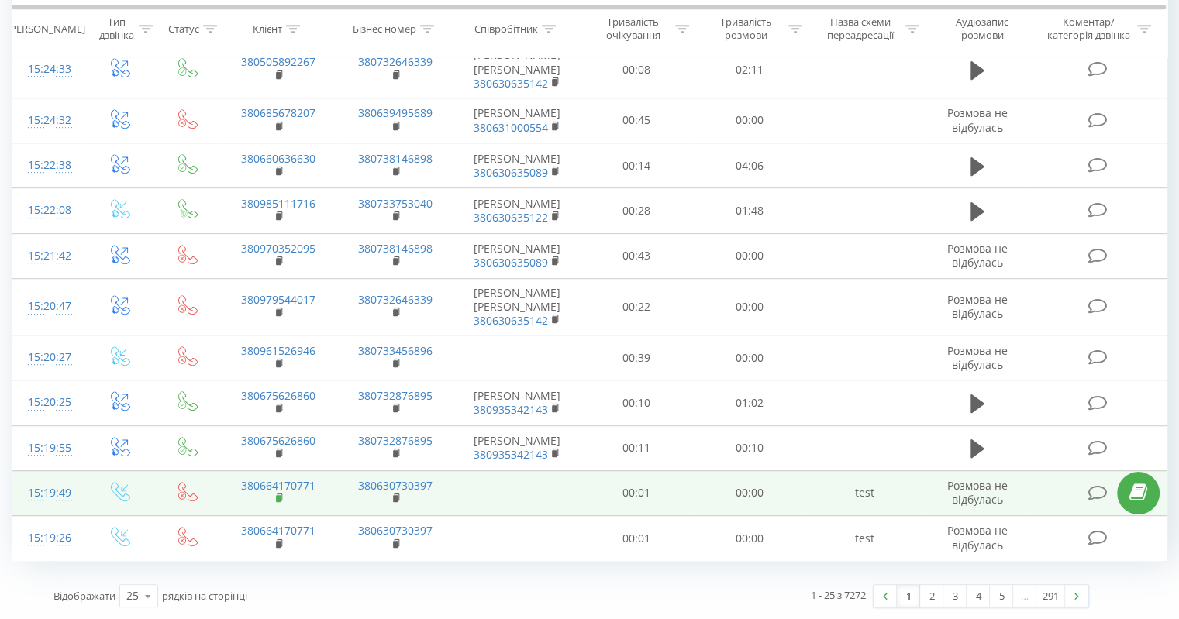
click at [279, 499] on rect at bounding box center [278, 498] width 5 height 7
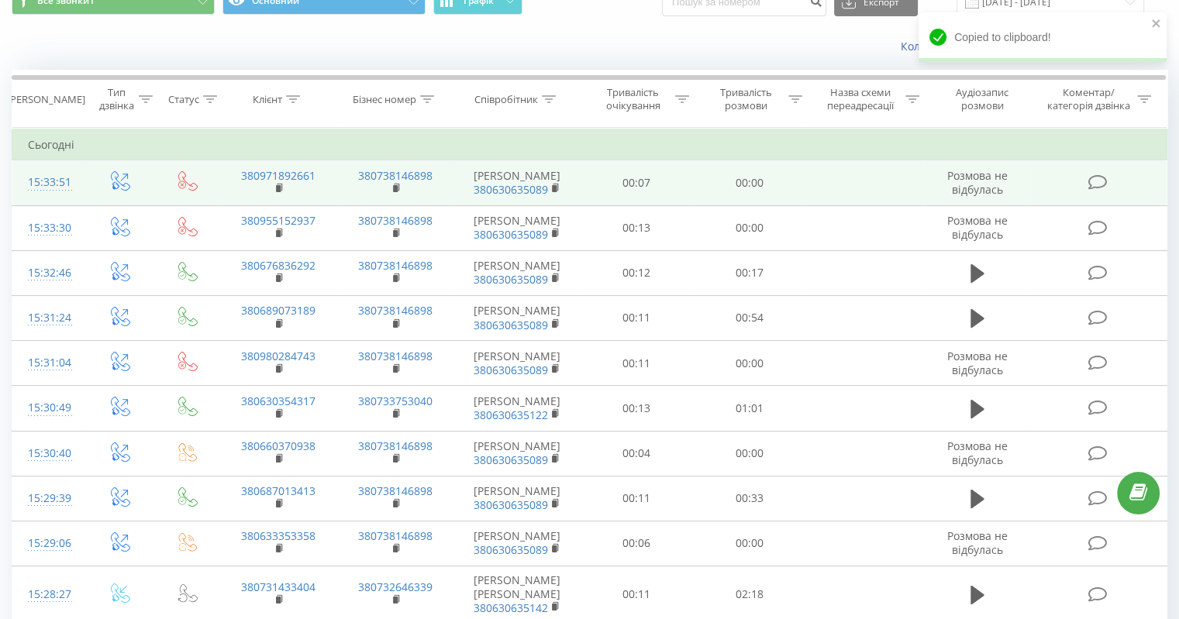
scroll to position [0, 0]
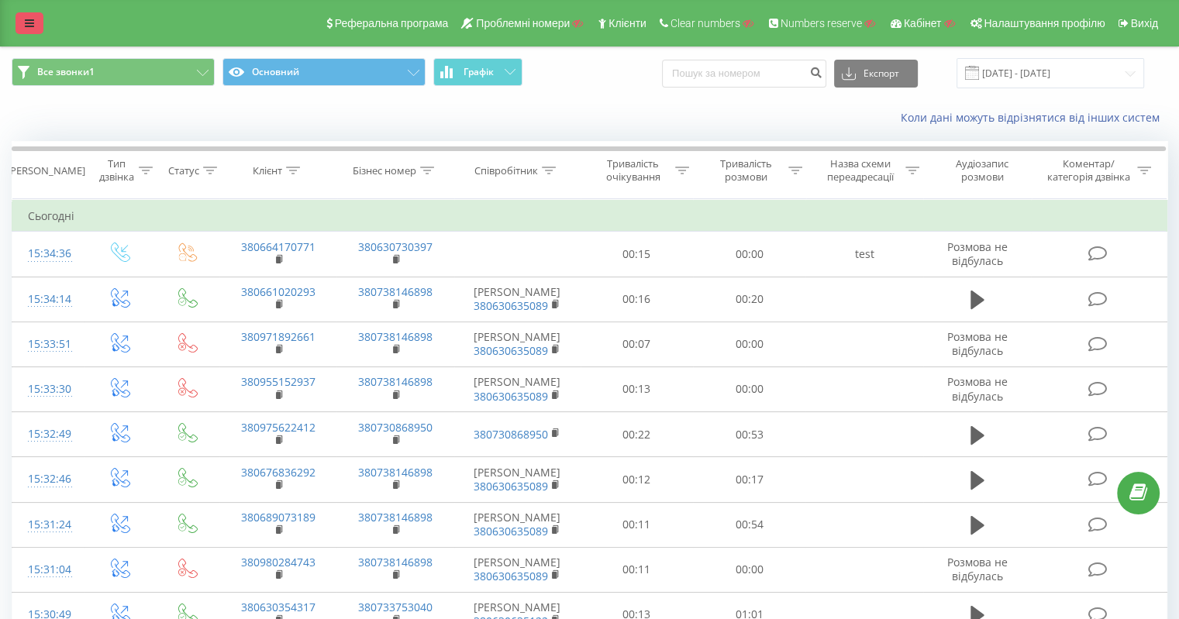
click at [35, 20] on link at bounding box center [30, 23] width 28 height 22
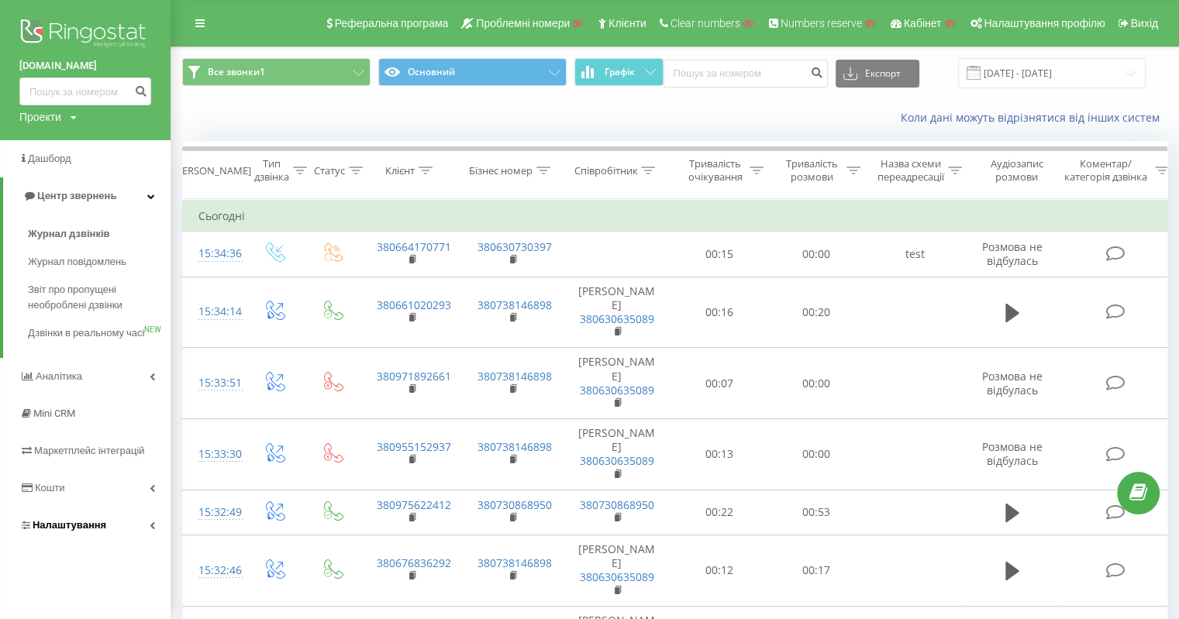
click at [87, 531] on span "Налаштування" at bounding box center [70, 525] width 74 height 12
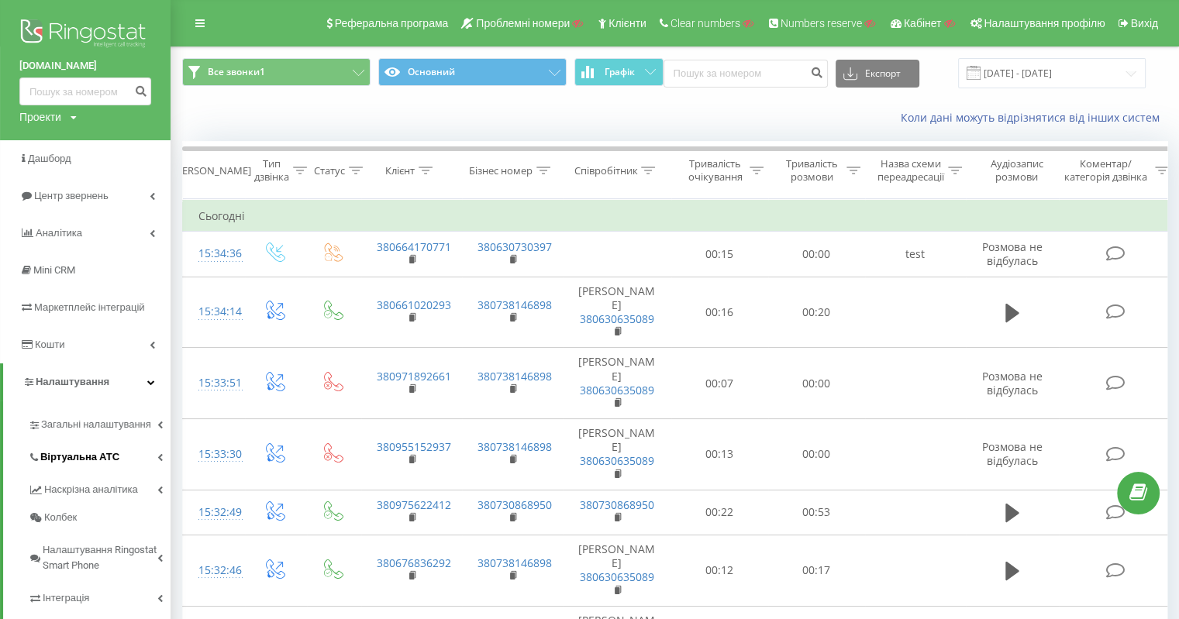
click at [101, 449] on link "Віртуальна АТС" at bounding box center [99, 455] width 143 height 33
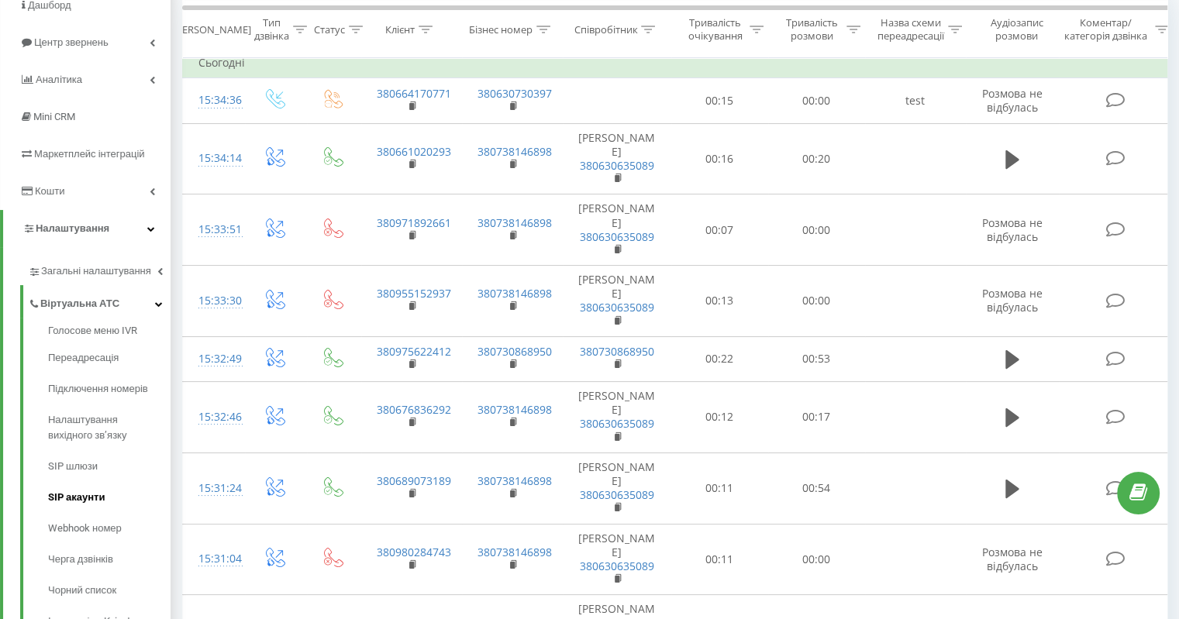
scroll to position [155, 0]
click at [84, 419] on span "Налаштування вихідного зв’язку" at bounding box center [105, 426] width 115 height 31
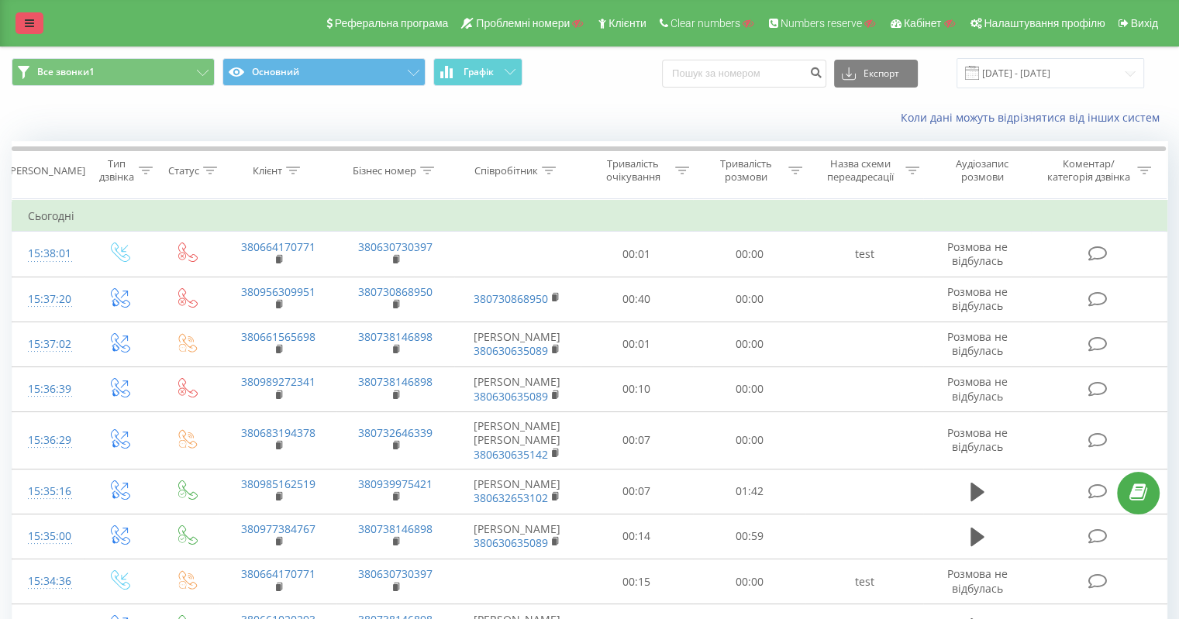
click at [27, 29] on link at bounding box center [30, 23] width 28 height 22
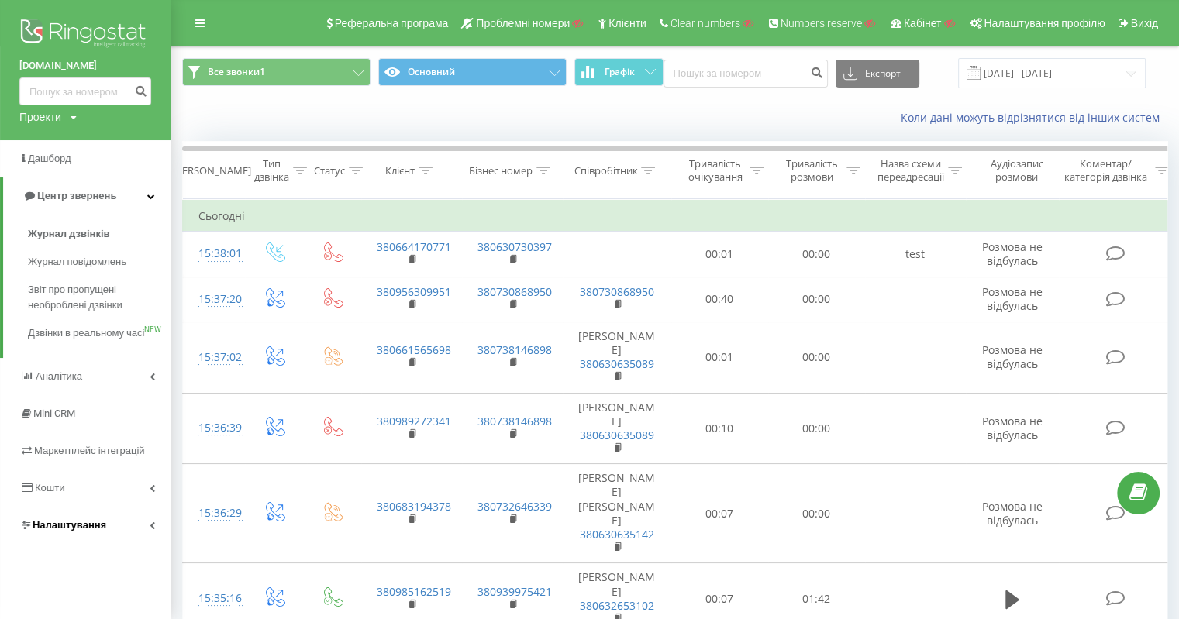
click at [84, 531] on span "Налаштування" at bounding box center [70, 525] width 74 height 12
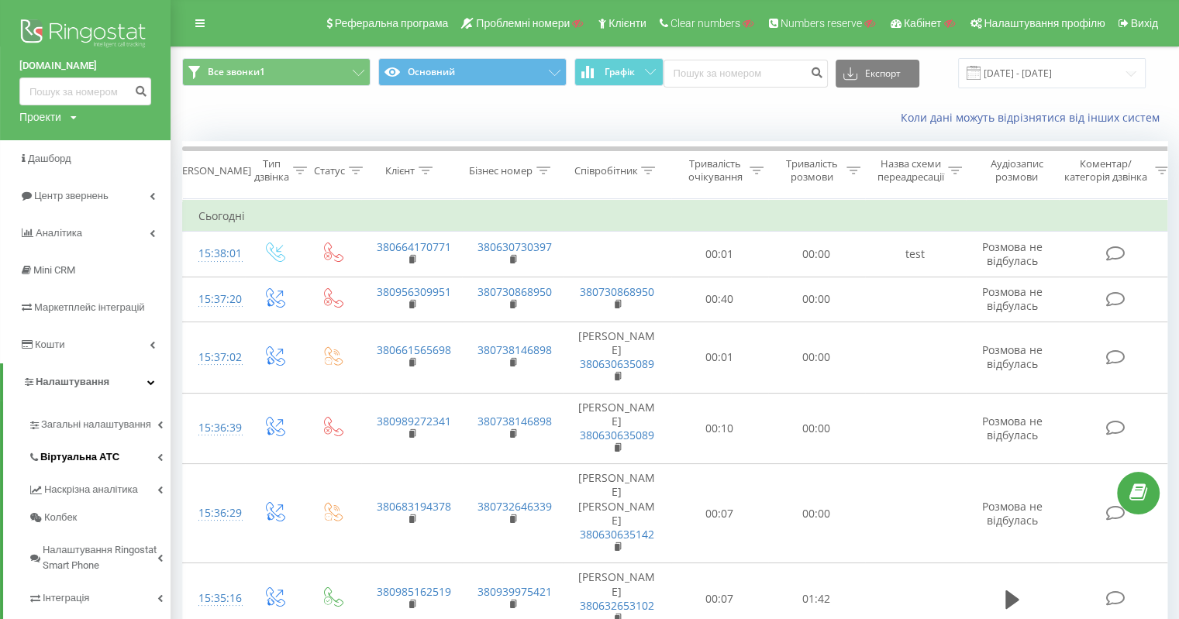
click at [119, 452] on link "Віртуальна АТС" at bounding box center [99, 455] width 143 height 33
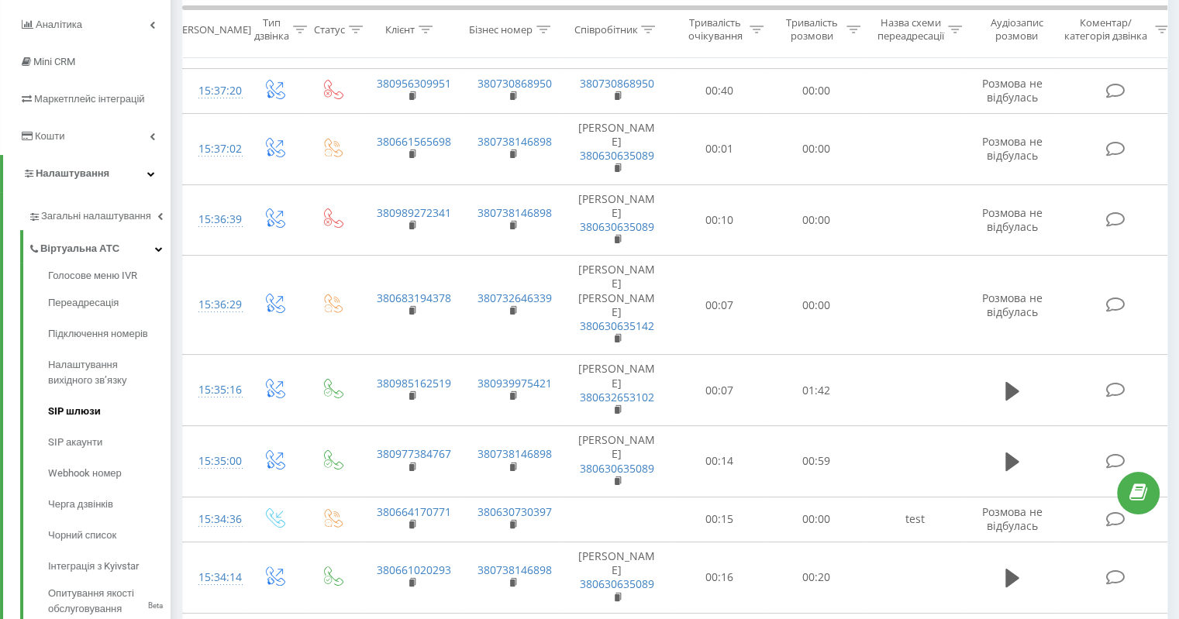
scroll to position [233, 0]
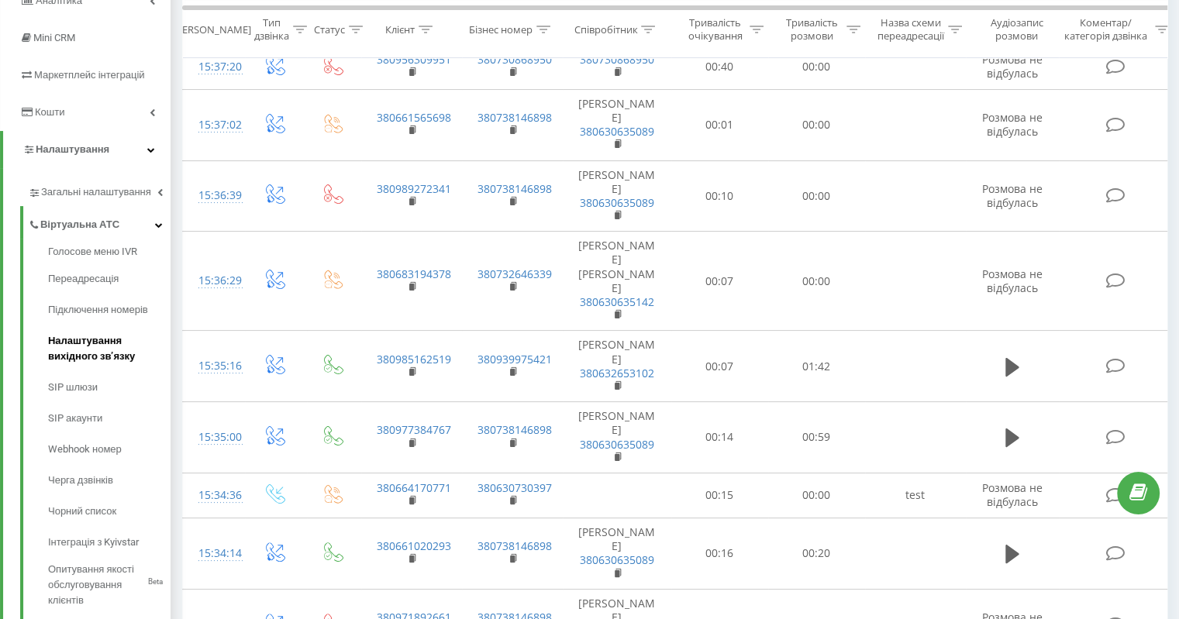
click at [110, 350] on span "Налаштування вихідного зв’язку" at bounding box center [105, 348] width 115 height 31
